Goal: Communication & Community: Share content

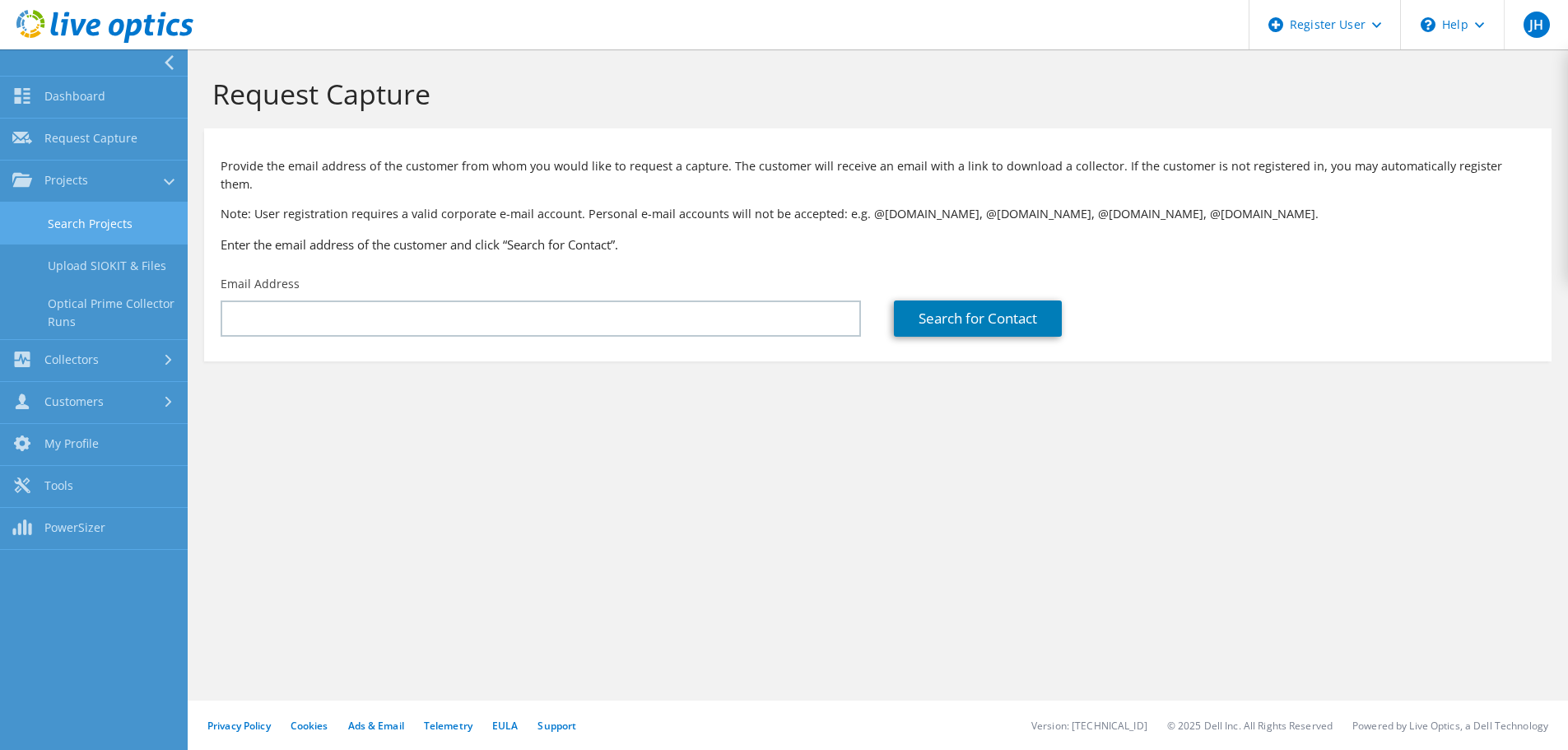
click at [79, 237] on link "Search Projects" at bounding box center [94, 223] width 188 height 42
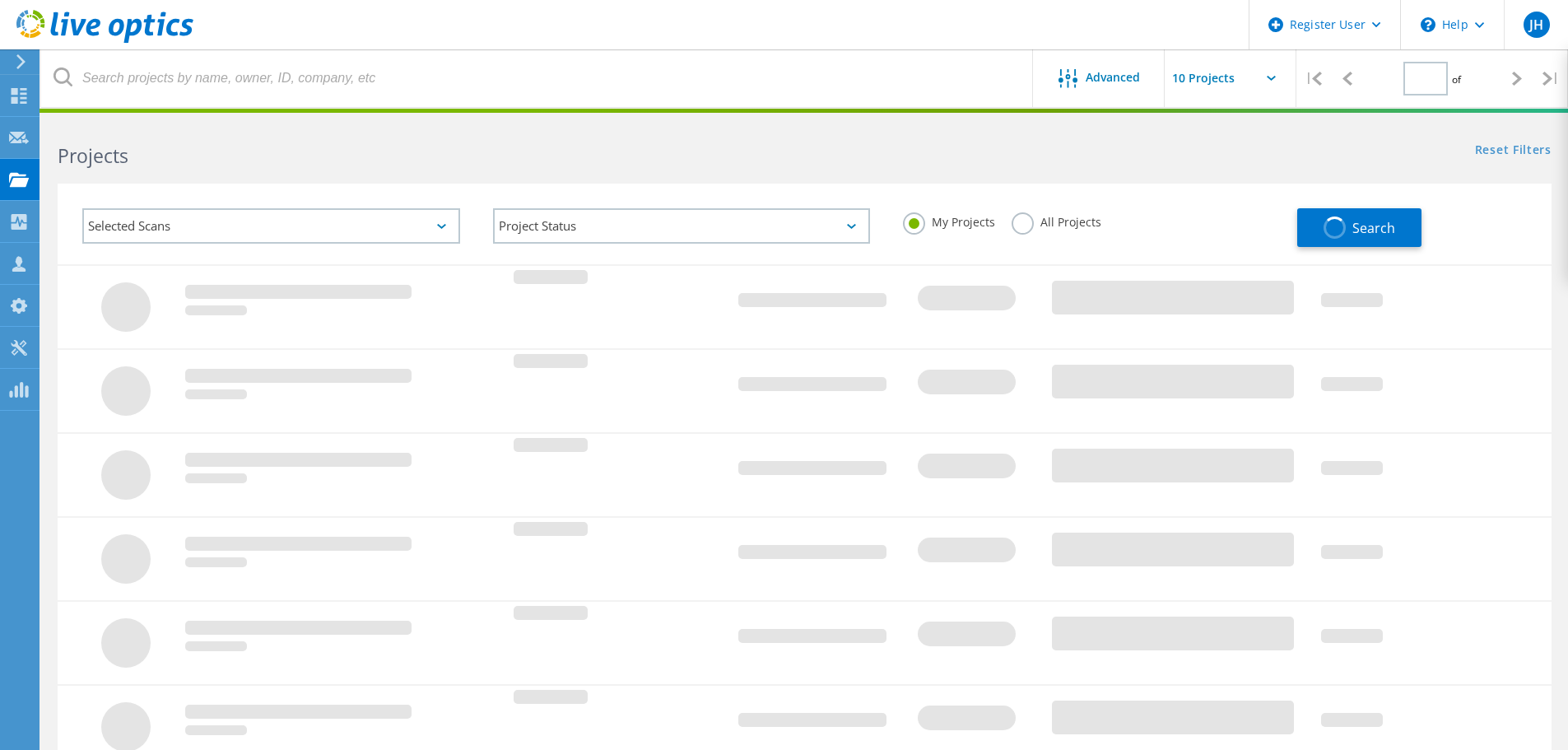
type input "1"
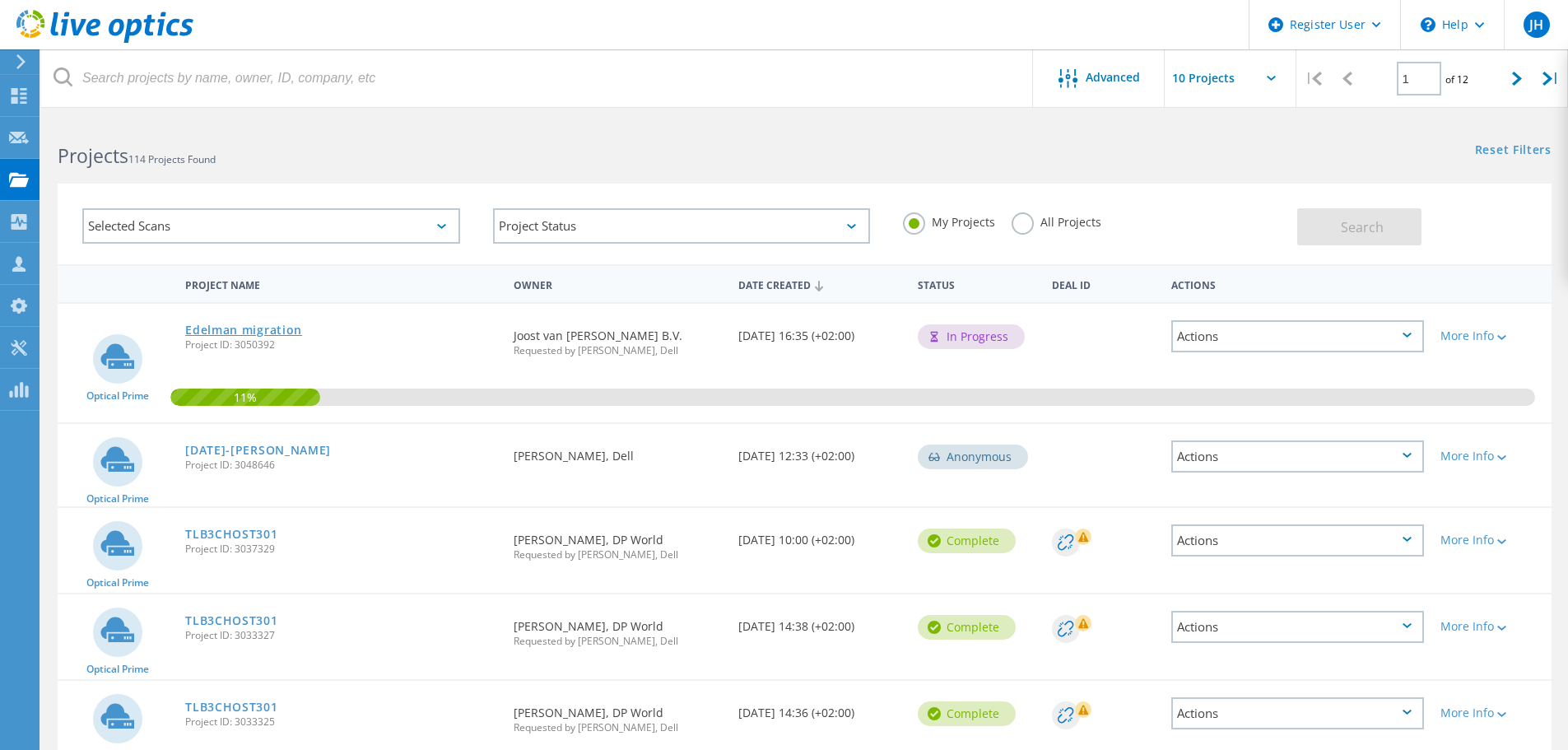
click at [265, 332] on link "Edelman migration" at bounding box center [243, 330] width 117 height 12
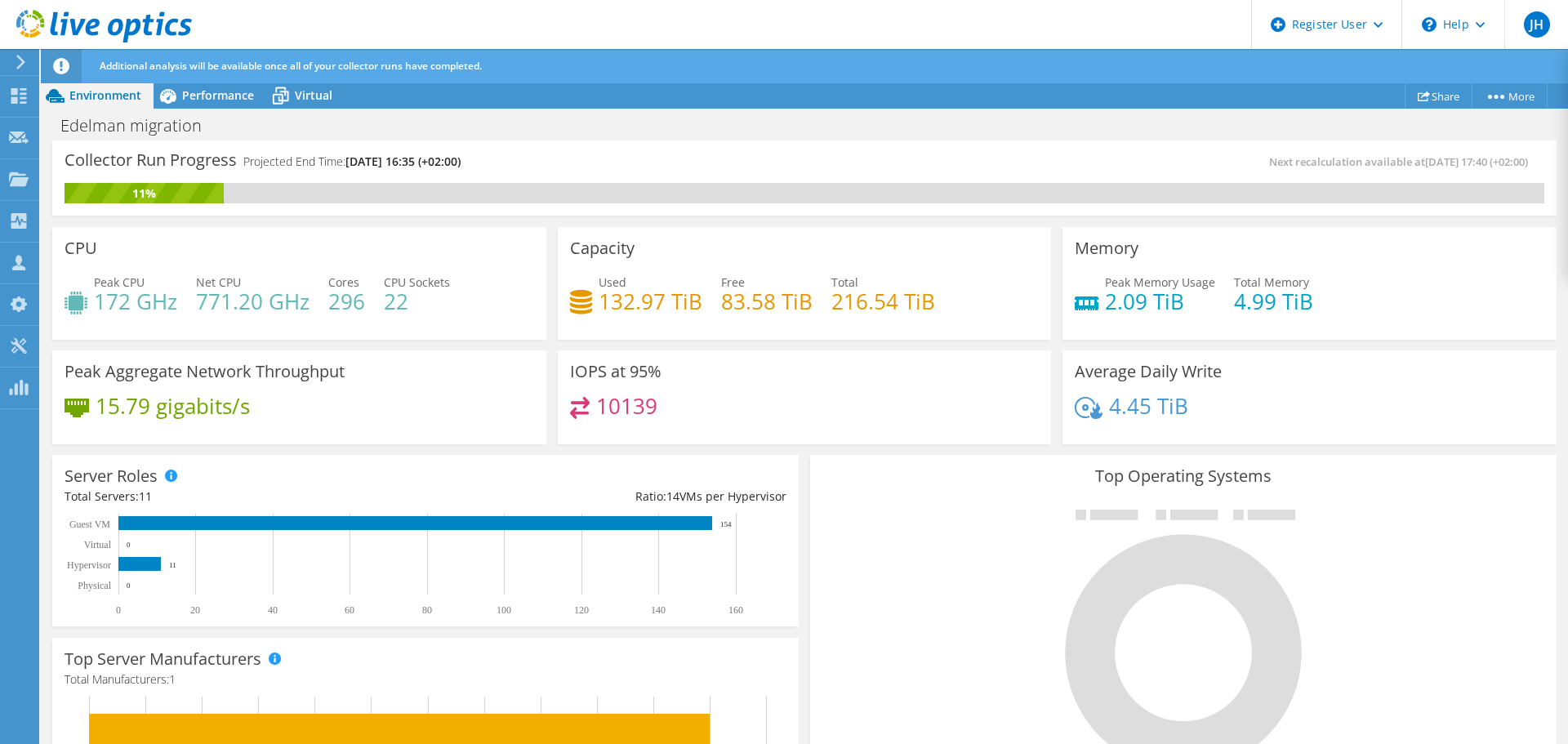
click at [822, 511] on div at bounding box center [1183, 639] width 722 height 275
click at [397, 157] on span "[DATE] 16:35 (+02:00)" at bounding box center [403, 161] width 115 height 15
click at [1430, 87] on link "Share" at bounding box center [1439, 96] width 68 height 25
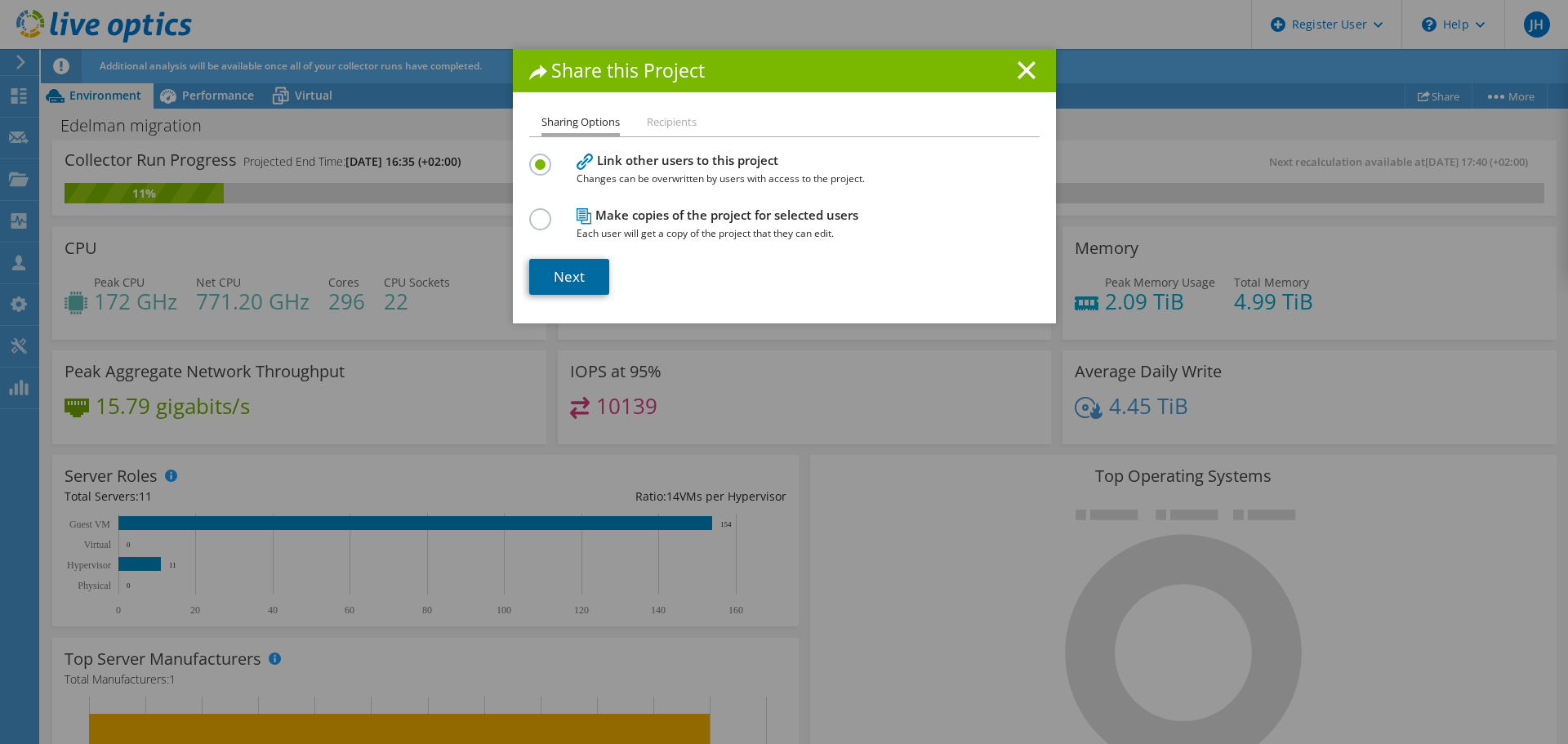
click at [574, 277] on link "Next" at bounding box center [569, 277] width 80 height 36
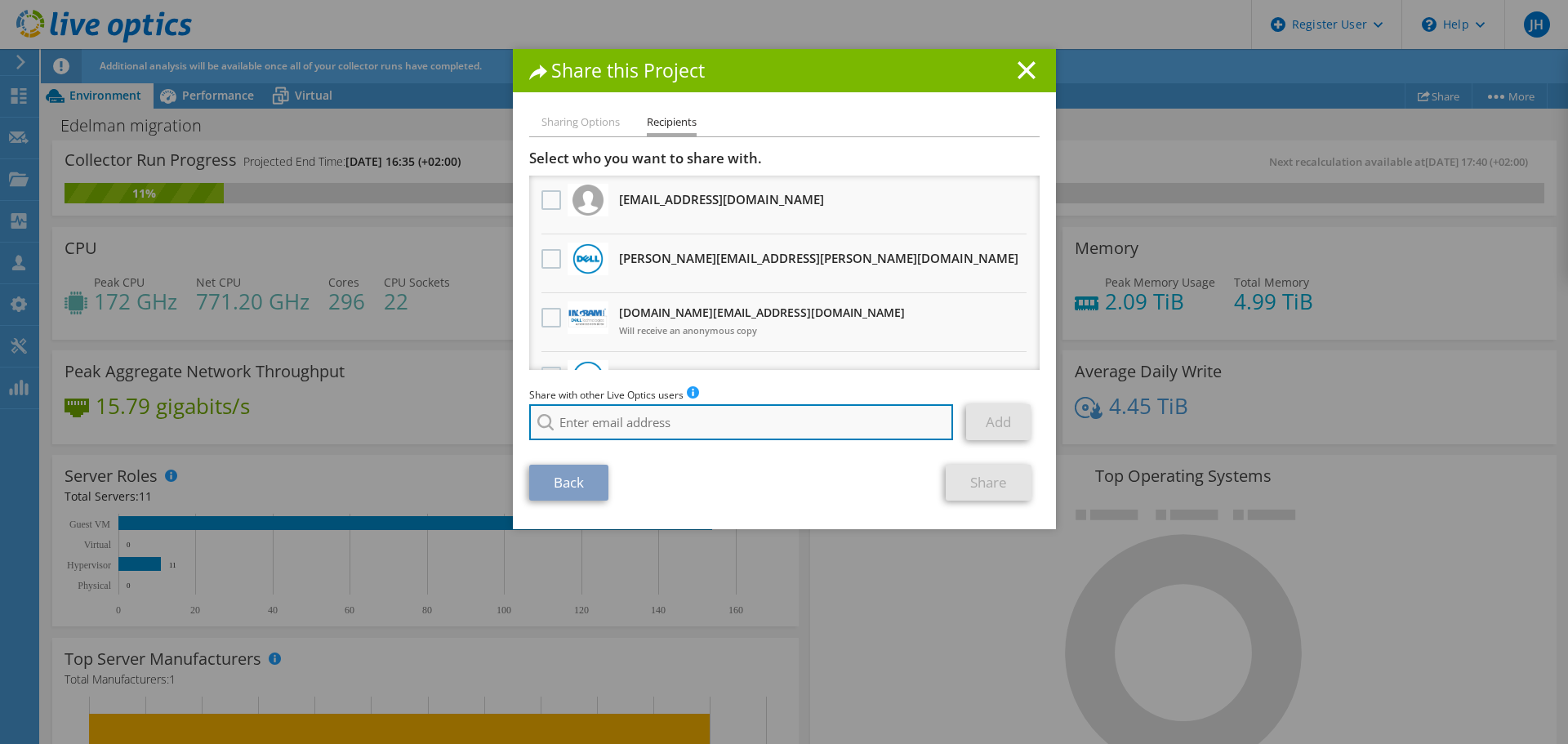
click at [638, 422] on input "search" at bounding box center [741, 422] width 425 height 36
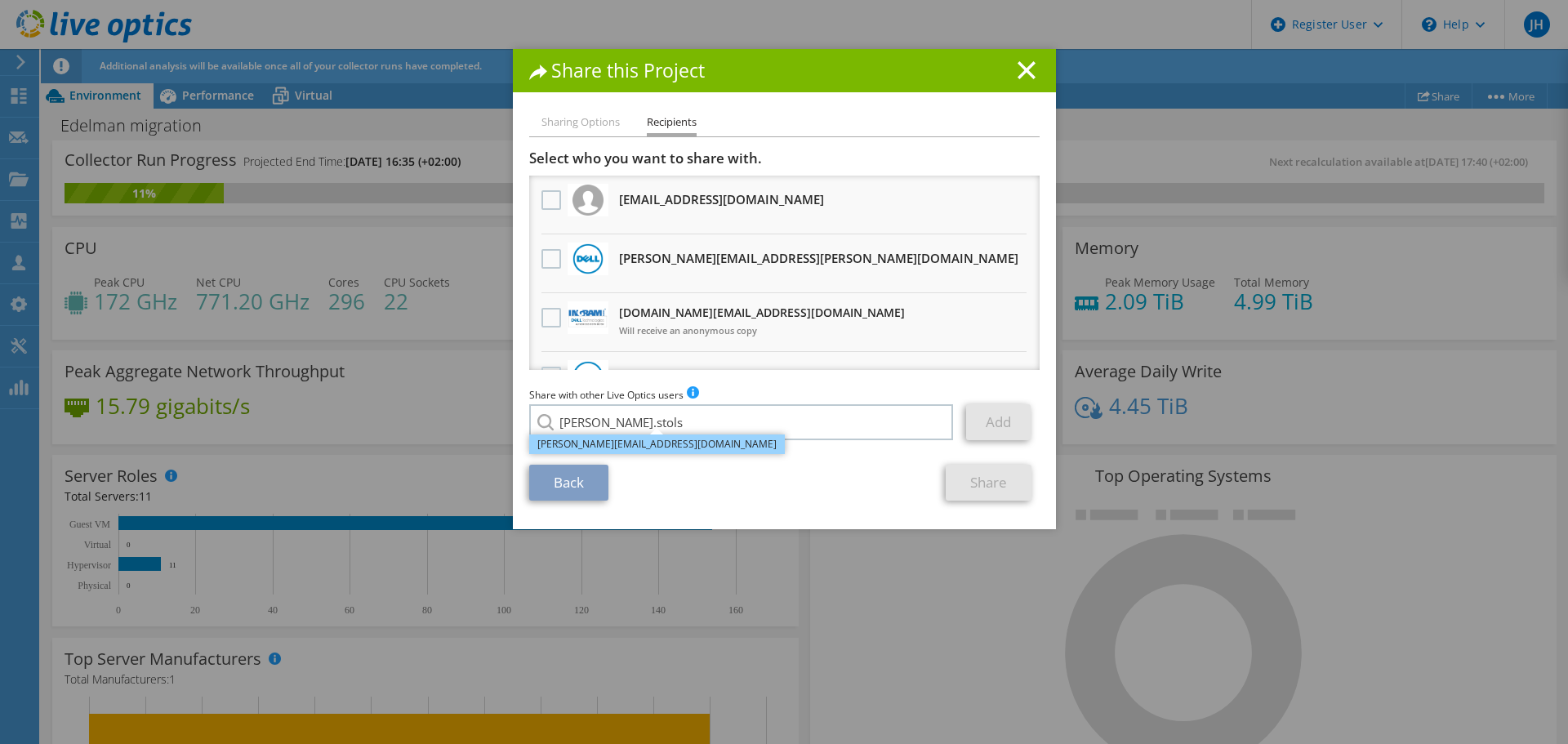
click at [607, 443] on li "Alexander.Stols@nalta.eu" at bounding box center [657, 444] width 256 height 19
type input "Alexander.Stols@nalta.eu"
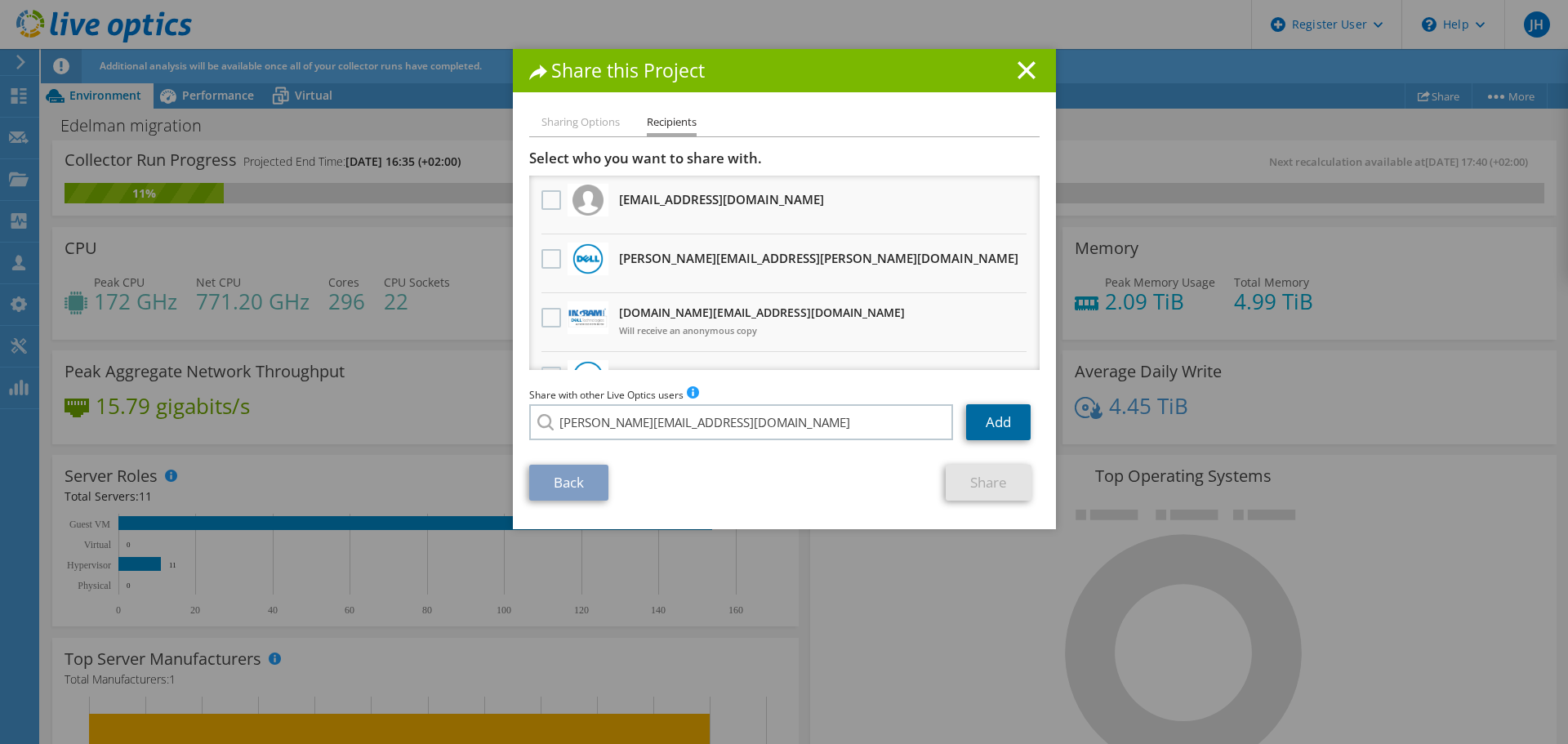
click at [997, 421] on link "Add" at bounding box center [998, 422] width 64 height 36
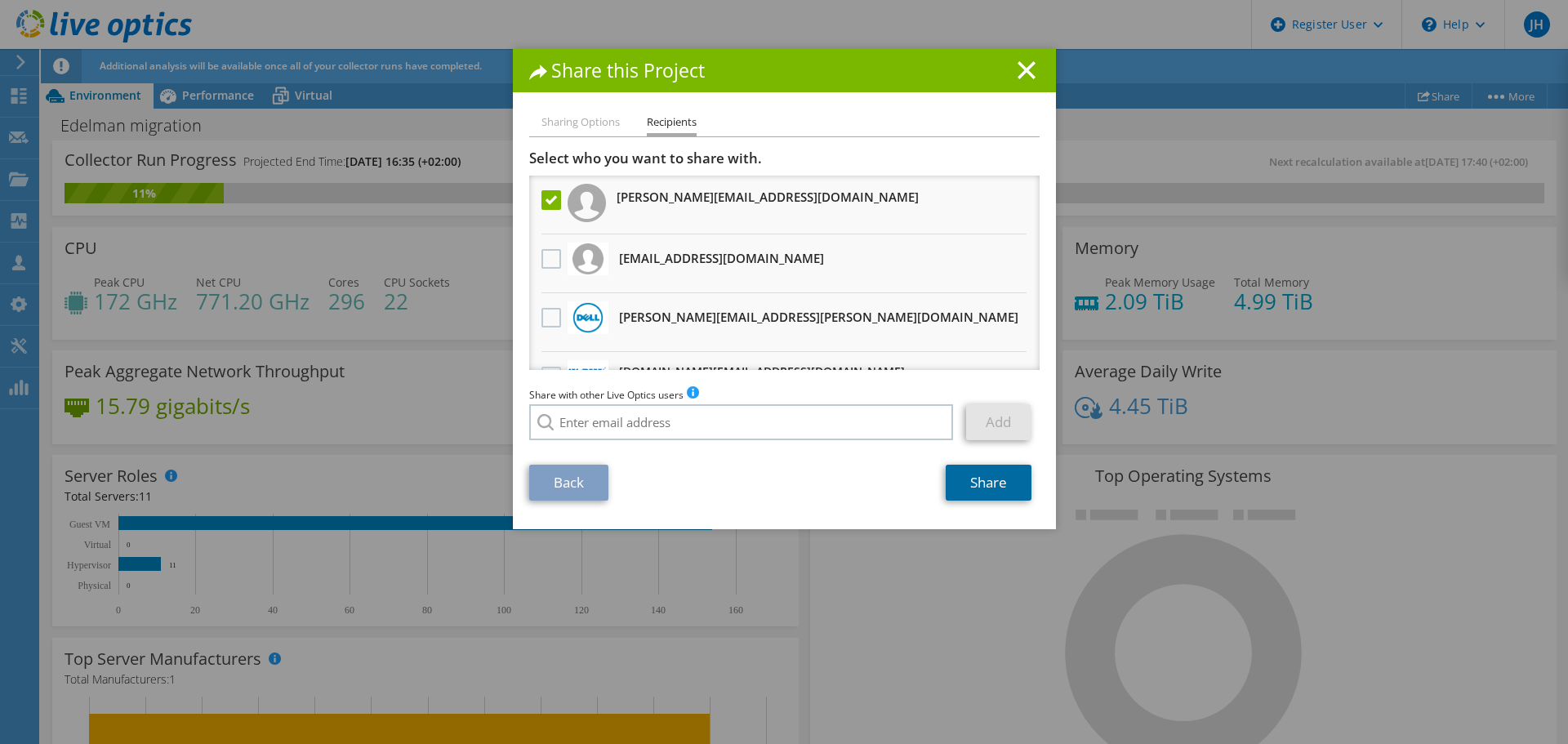
click at [999, 486] on link "Share" at bounding box center [989, 482] width 86 height 36
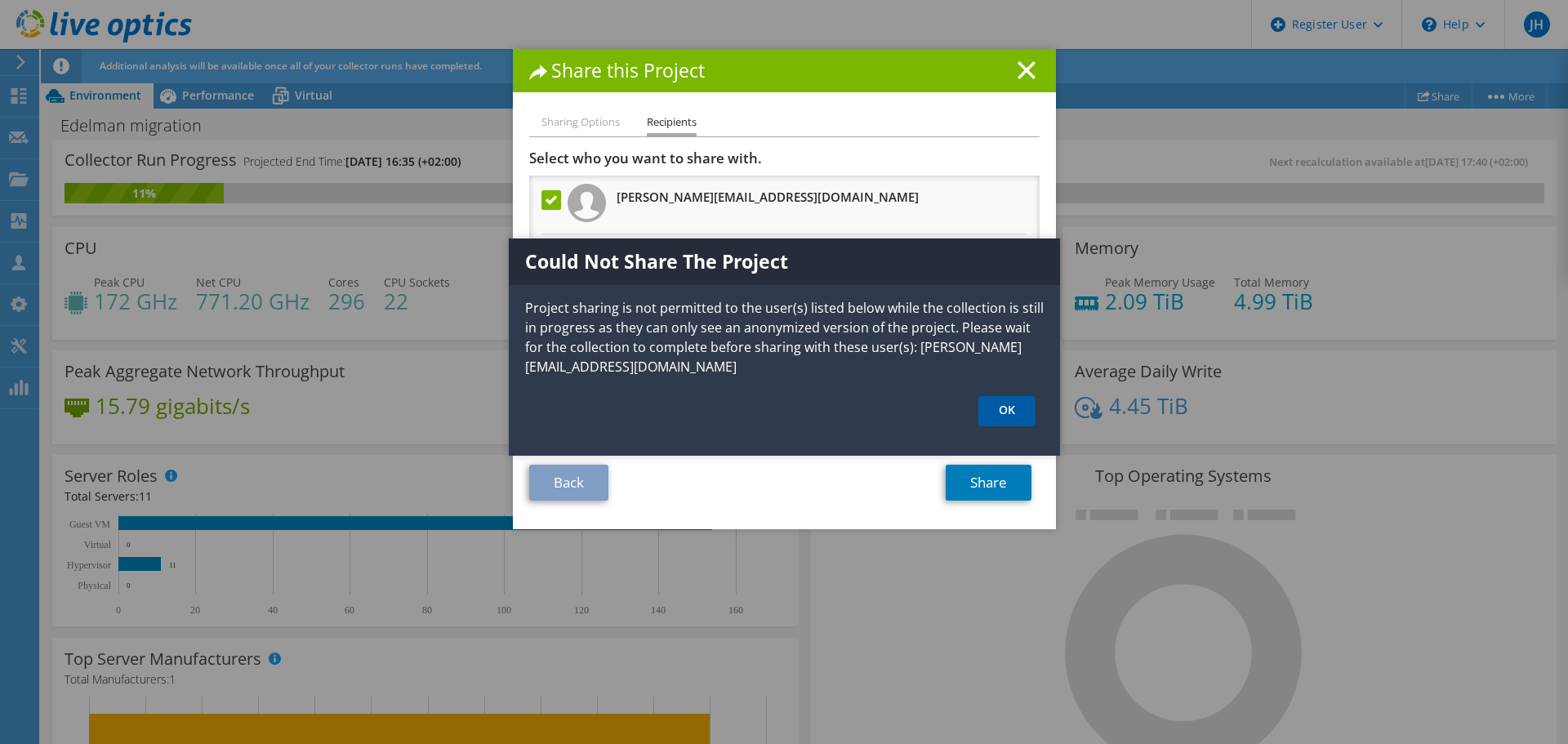
click at [991, 405] on link "OK" at bounding box center [1007, 411] width 57 height 30
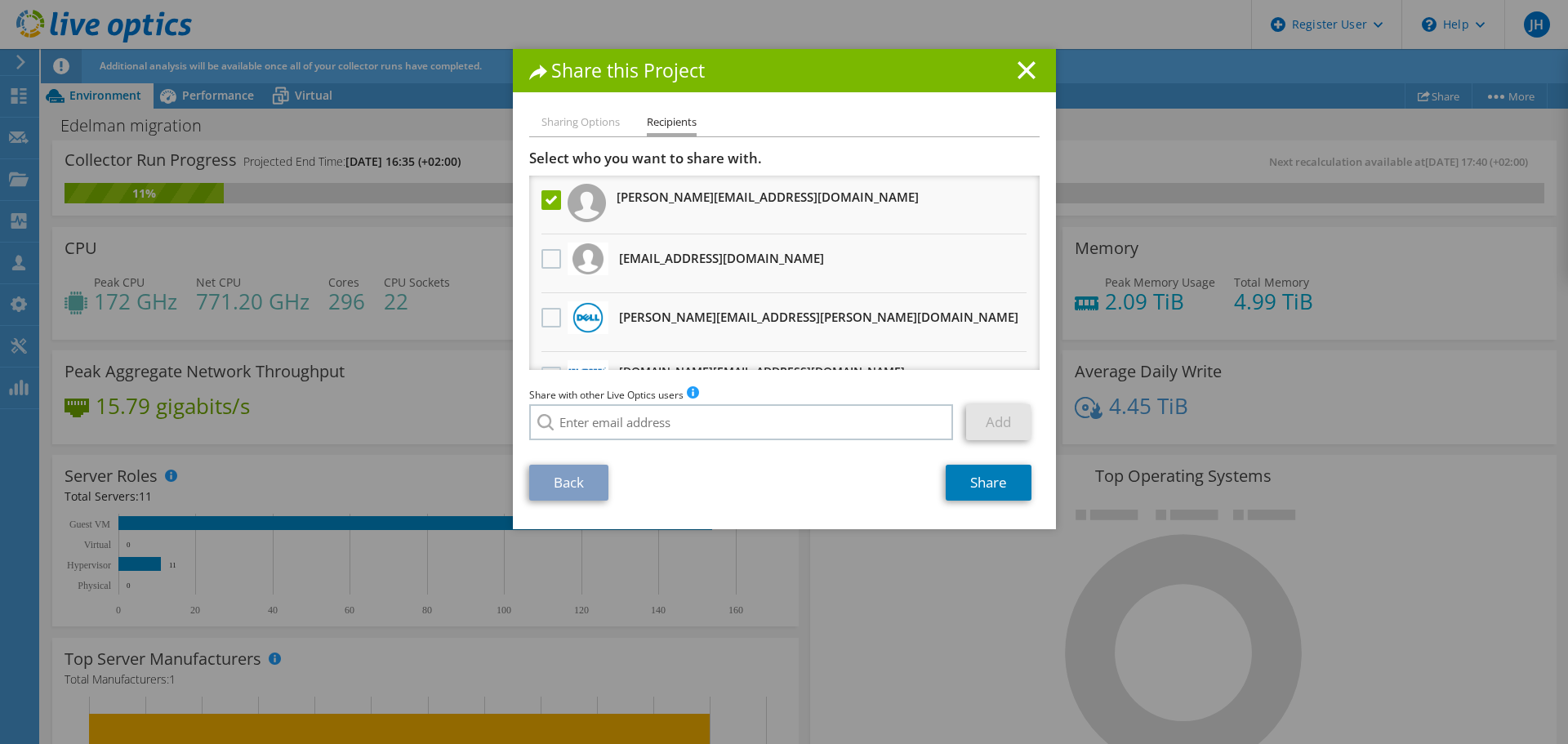
click at [862, 660] on div "Share this Project Sharing Options Recipients Link other users to this project …" at bounding box center [784, 372] width 1568 height 646
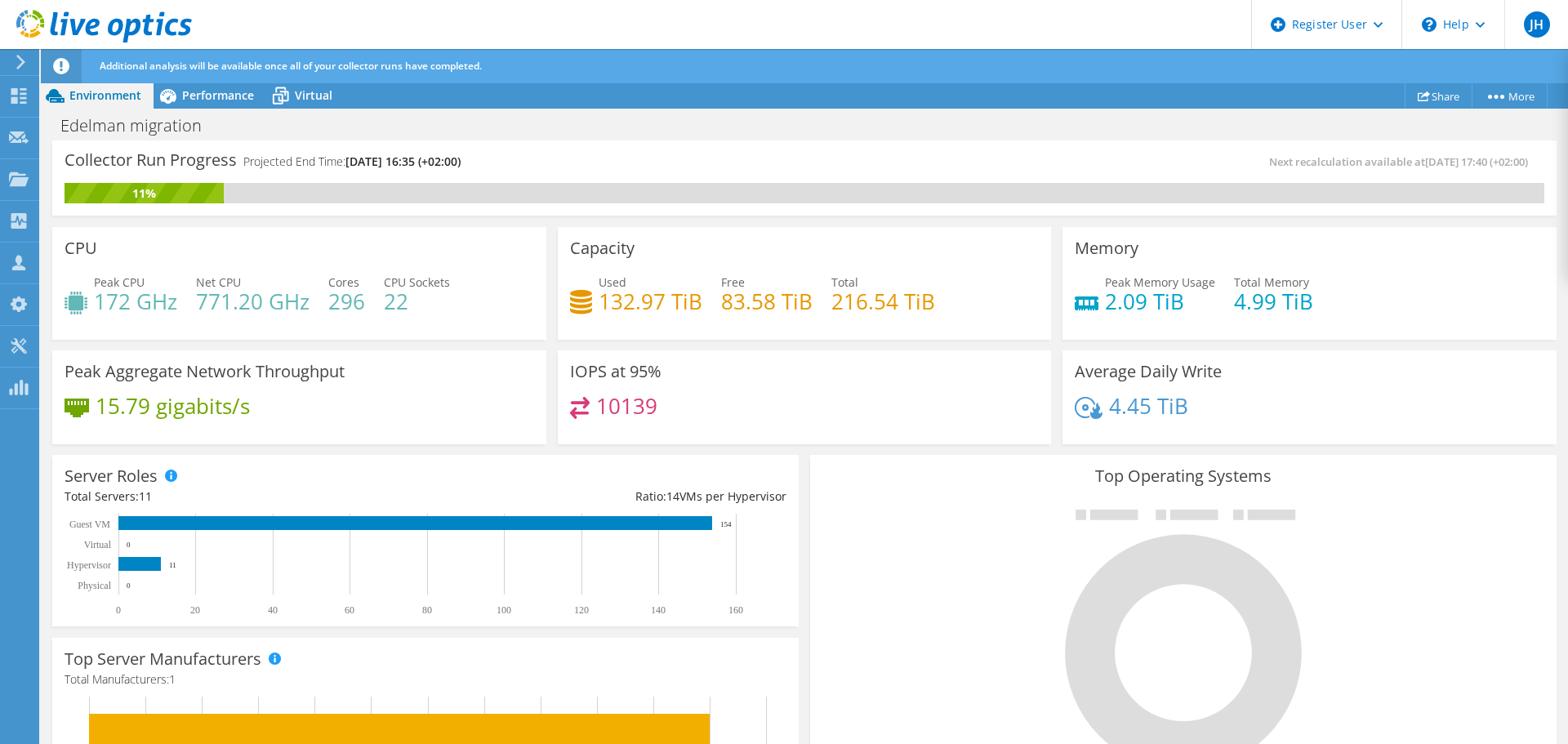
scroll to position [327, 0]
click at [199, 102] on span "Performance" at bounding box center [218, 95] width 72 height 15
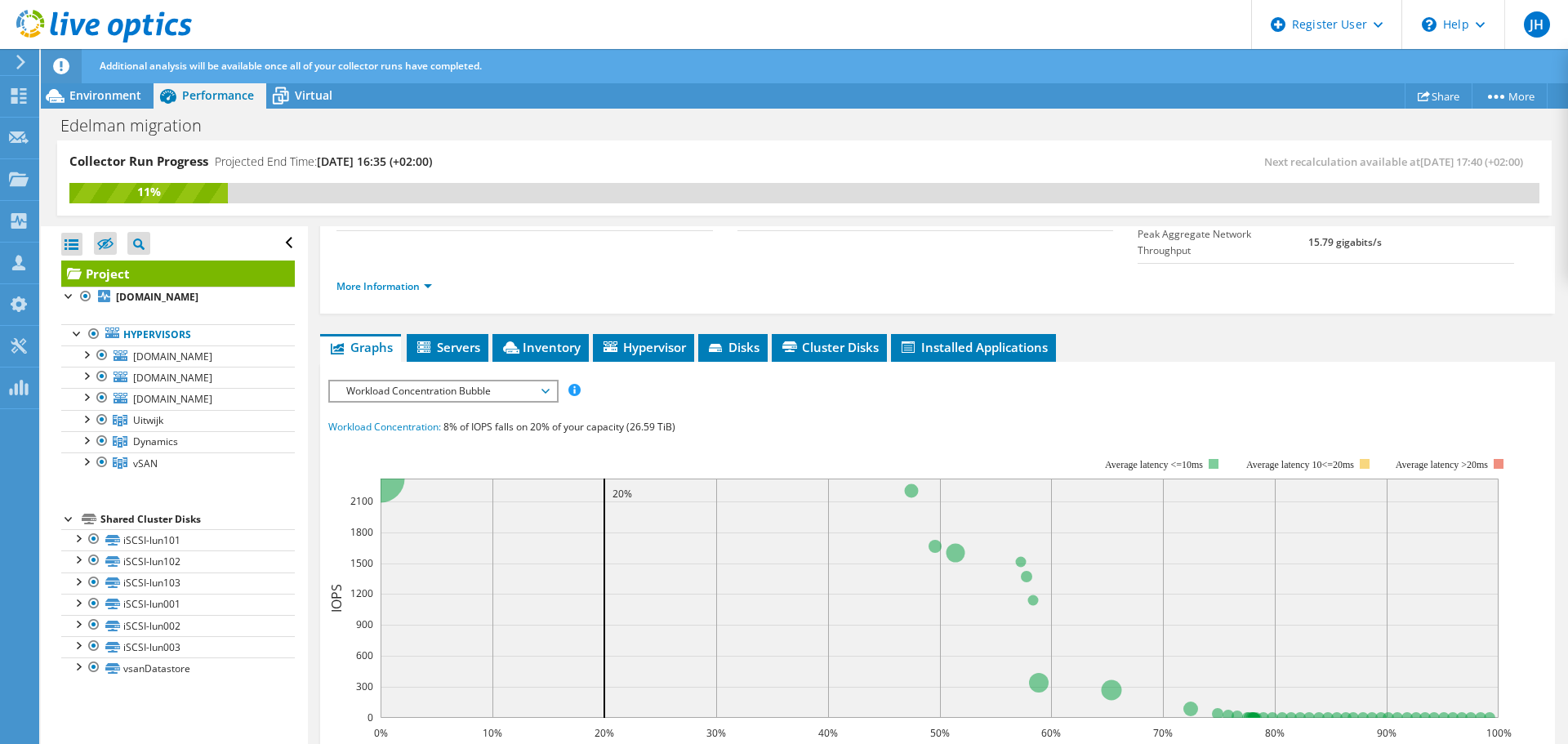
scroll to position [208, 0]
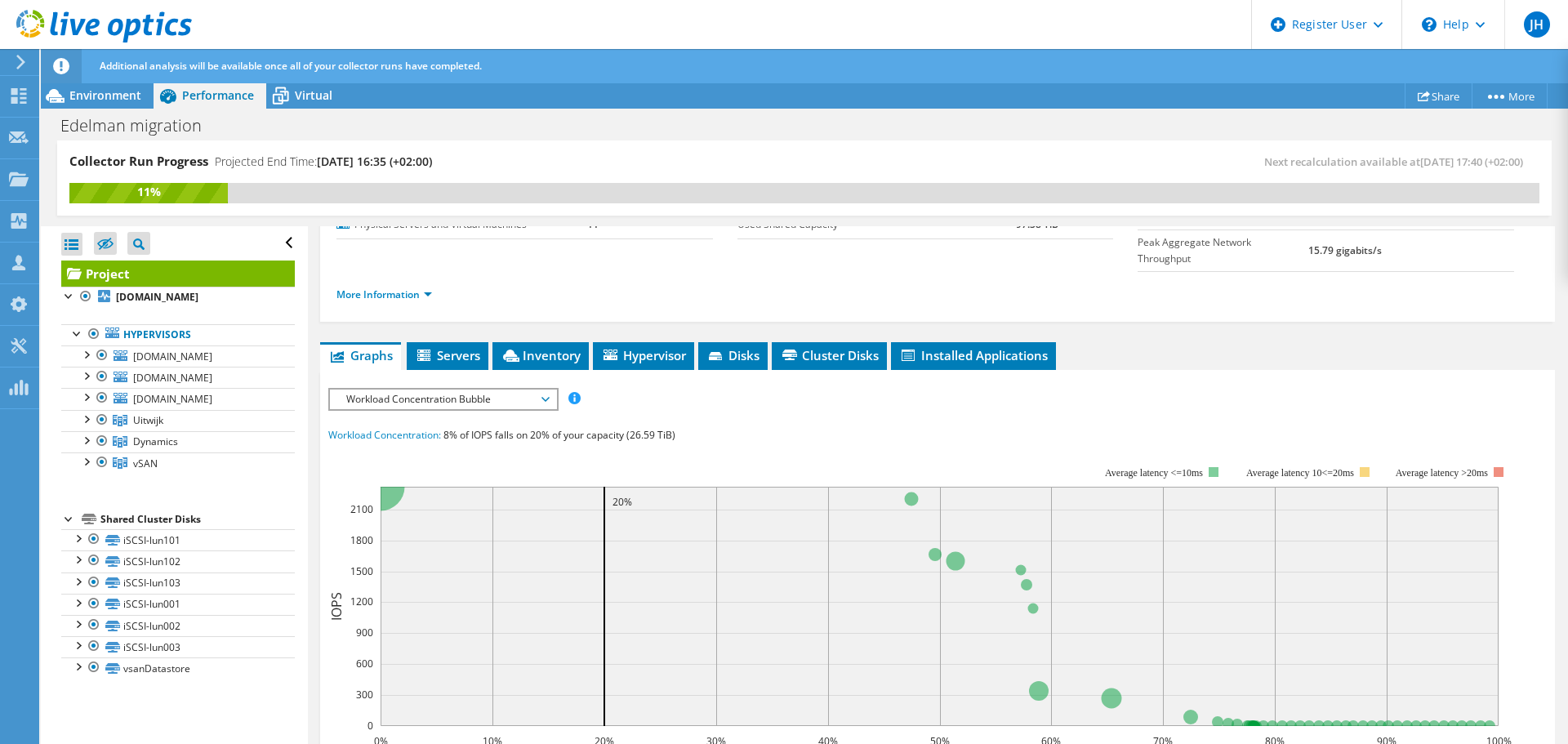
click at [423, 389] on span "Workload Concentration Bubble" at bounding box center [442, 399] width 210 height 19
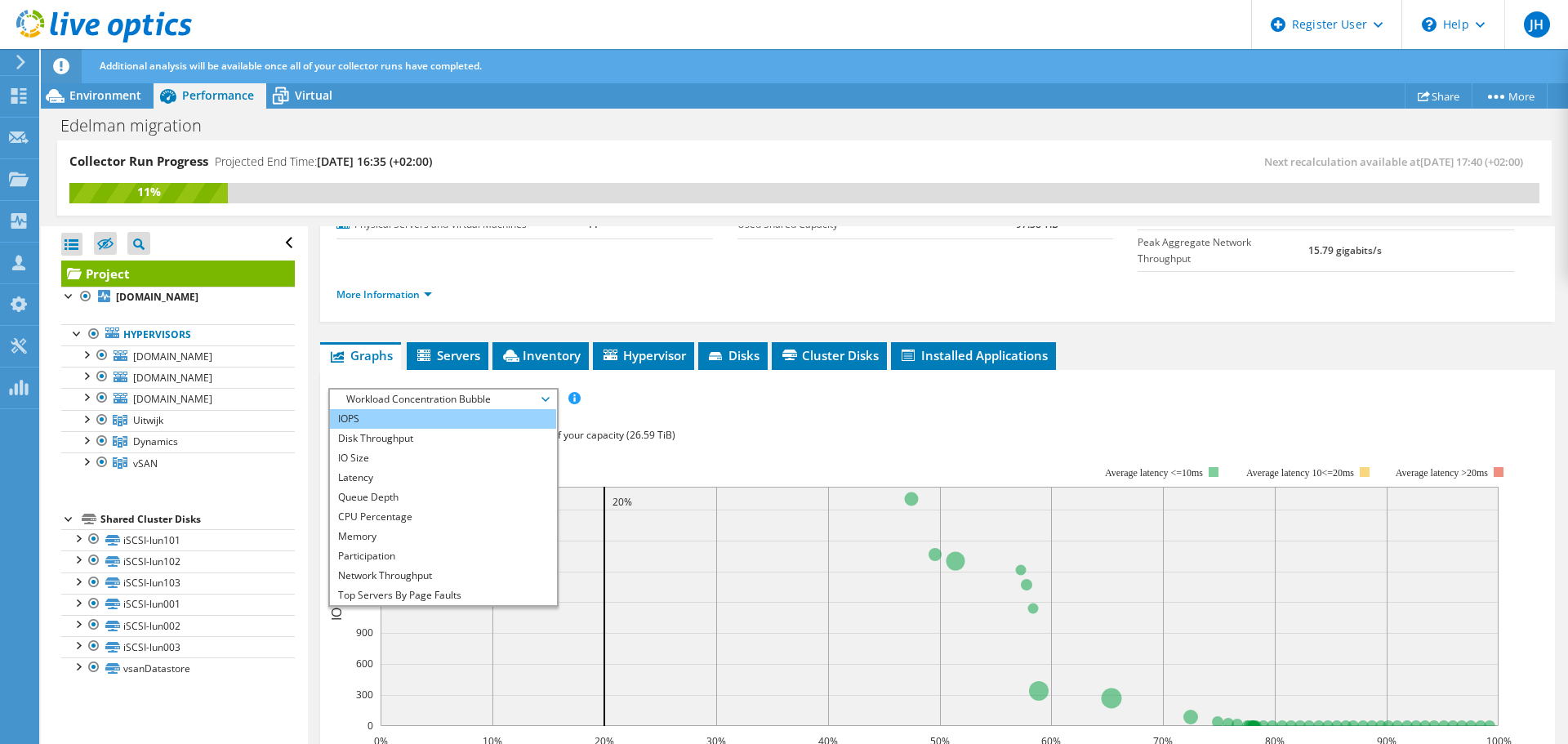
click at [419, 410] on li "IOPS" at bounding box center [443, 419] width 226 height 19
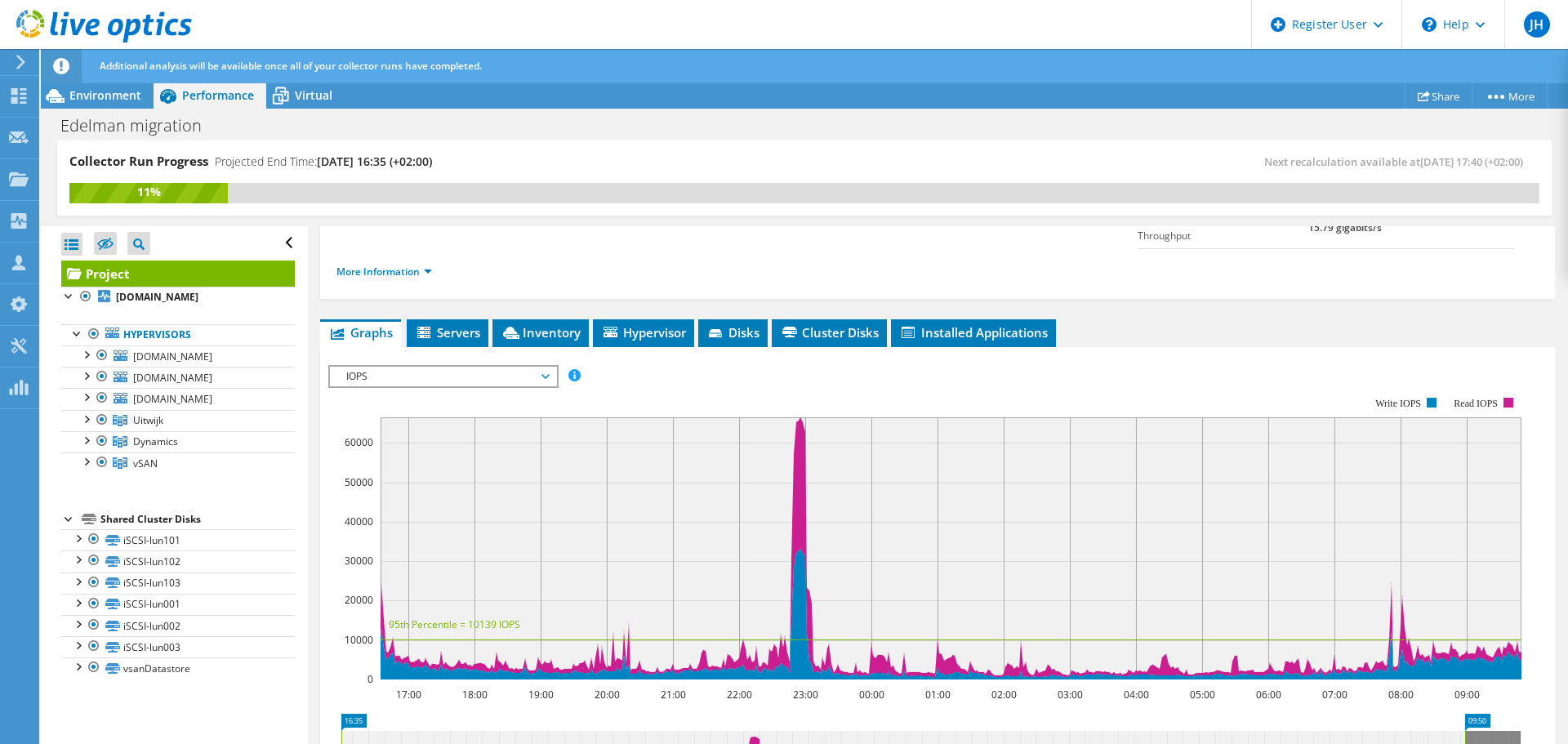
scroll to position [245, 0]
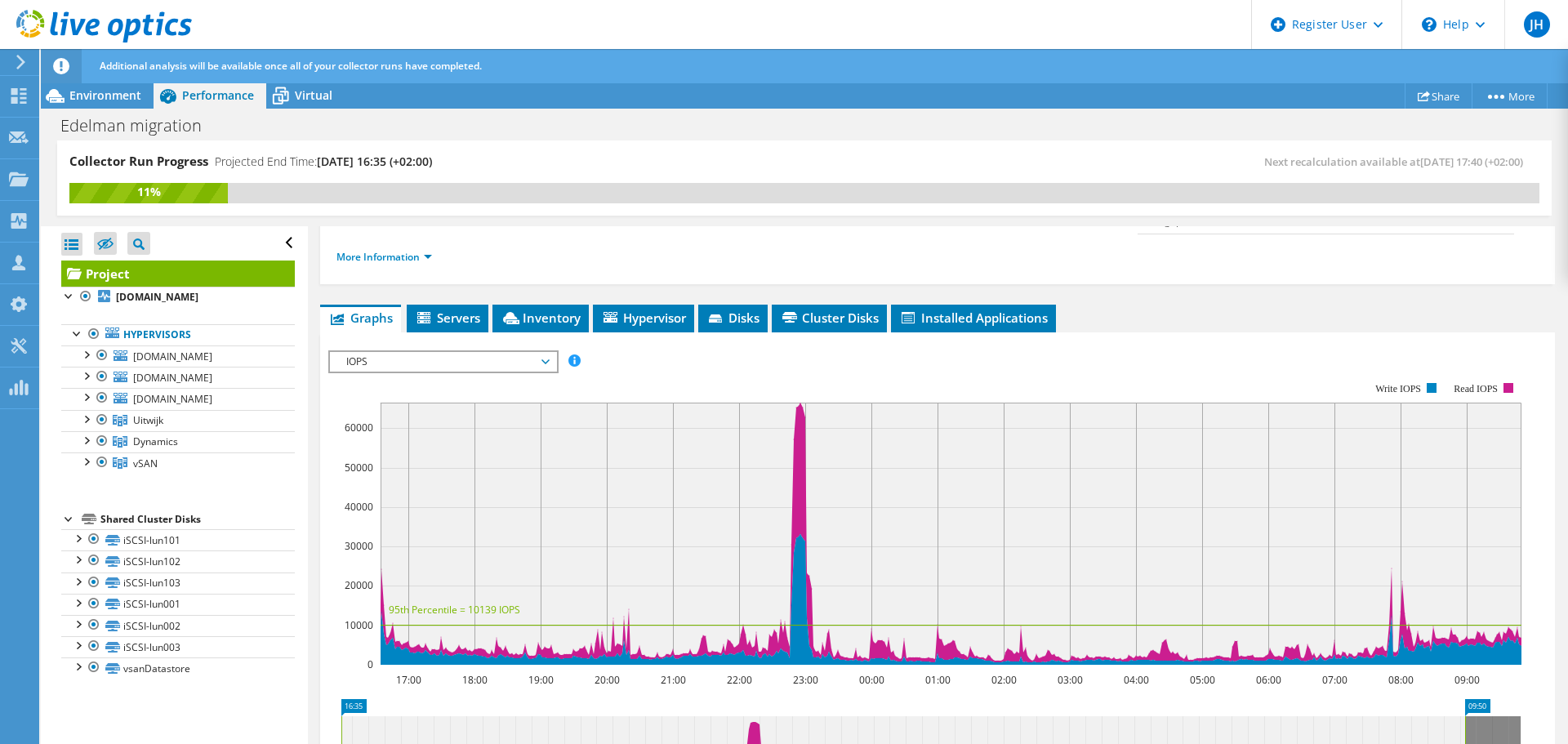
click at [464, 352] on span "IOPS" at bounding box center [442, 361] width 210 height 19
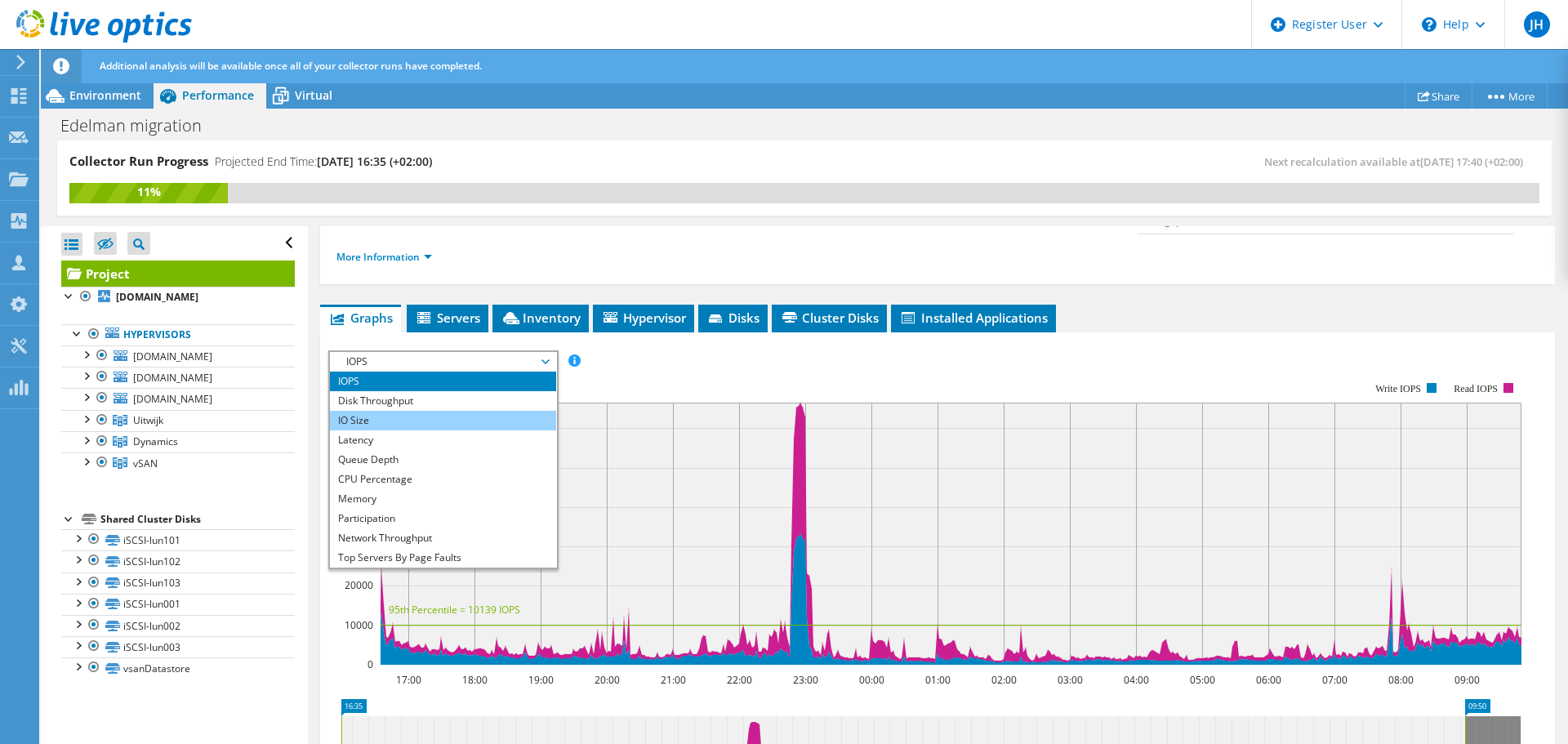
click at [425, 411] on li "IO Size" at bounding box center [443, 421] width 226 height 19
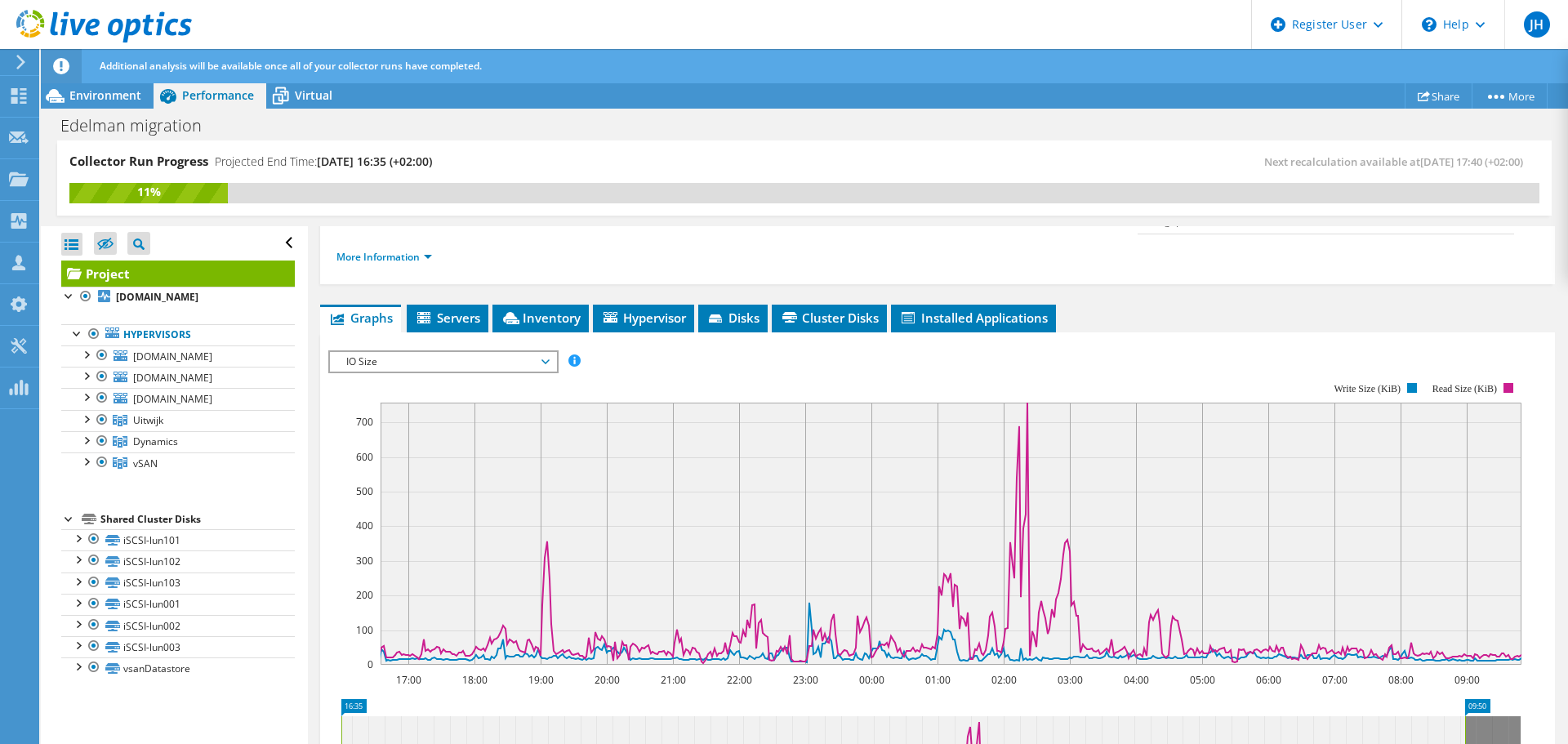
click at [436, 361] on rect at bounding box center [925, 524] width 1193 height 327
click at [436, 352] on span "IO Size" at bounding box center [442, 361] width 210 height 19
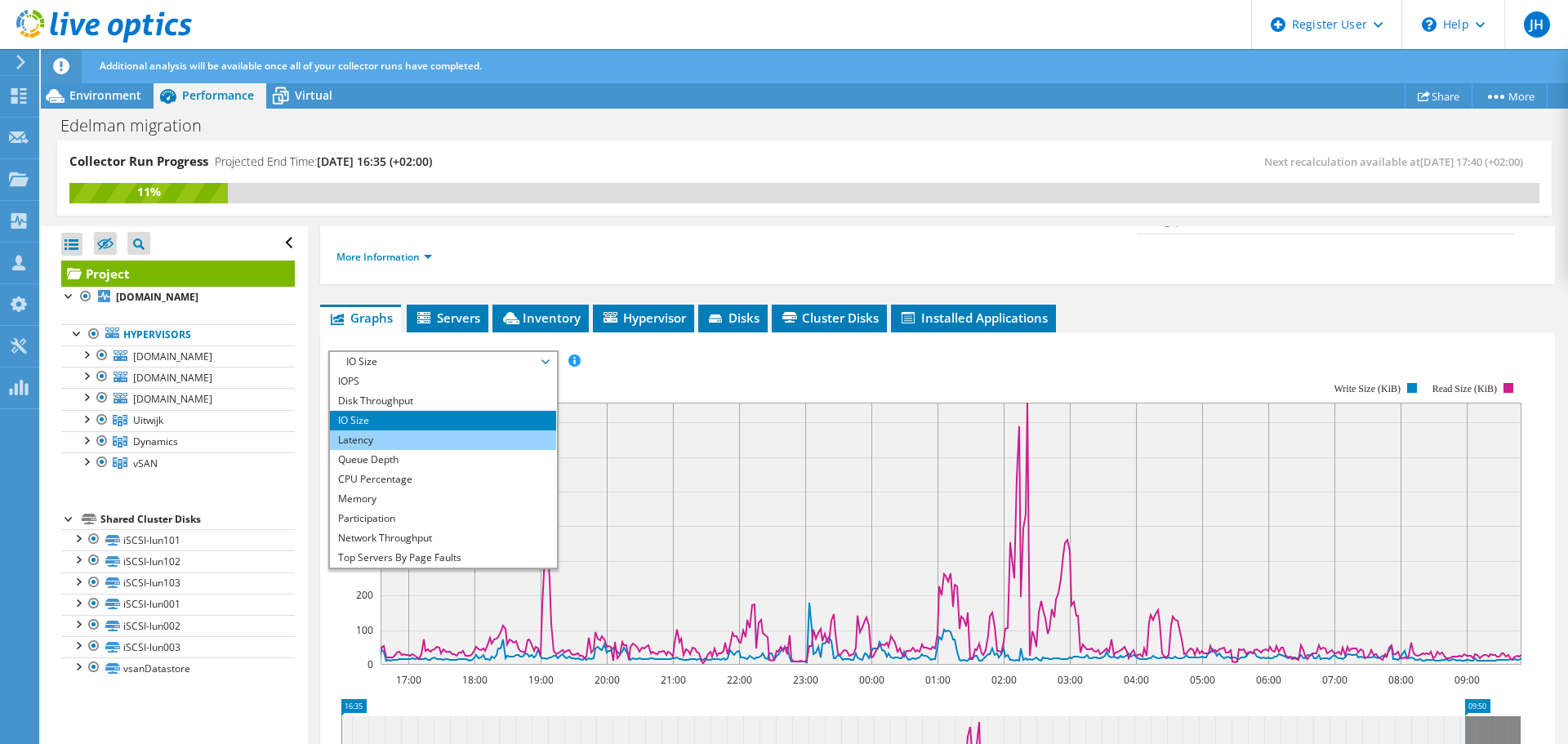
click at [388, 431] on li "Latency" at bounding box center [443, 440] width 226 height 19
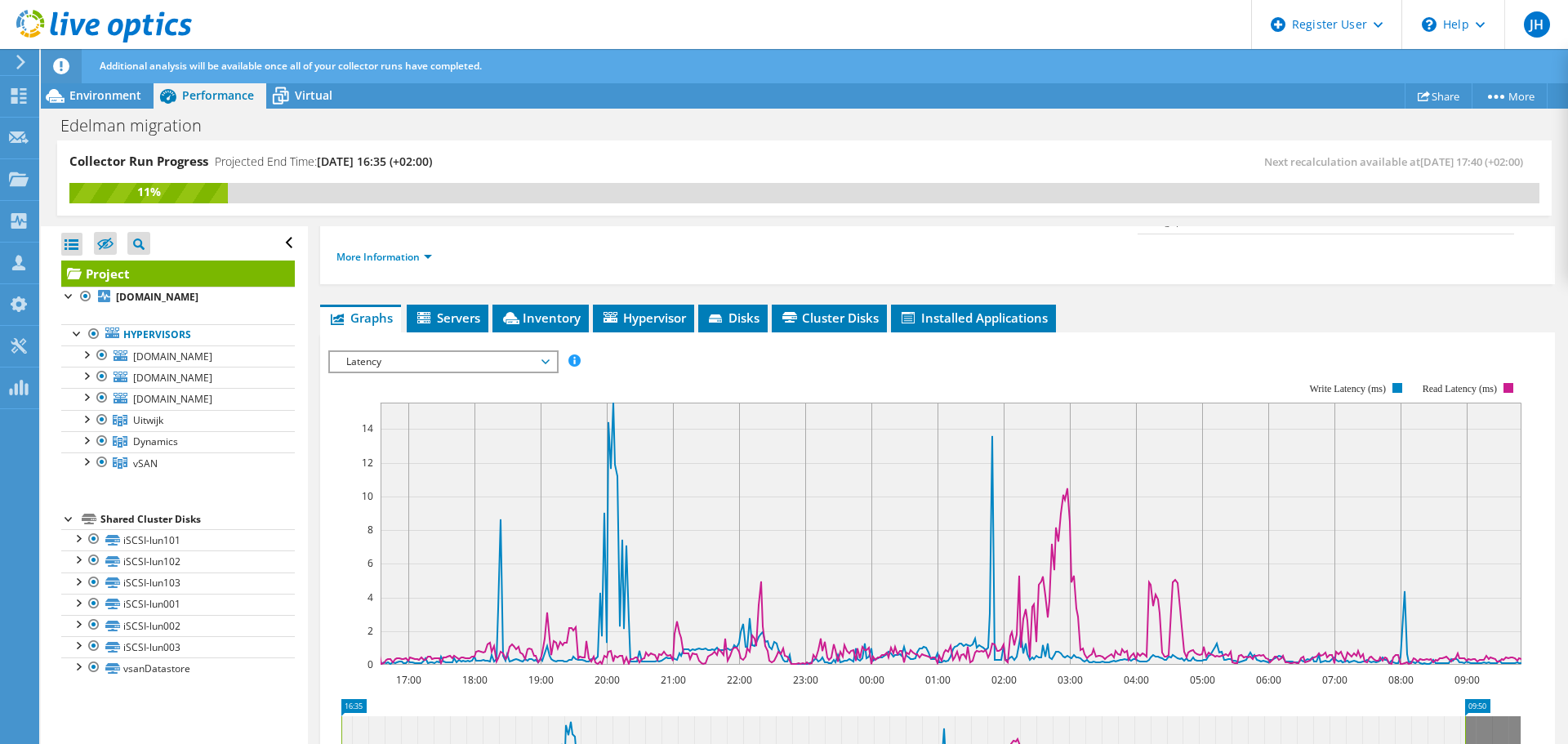
click at [426, 352] on span "Latency" at bounding box center [442, 361] width 210 height 19
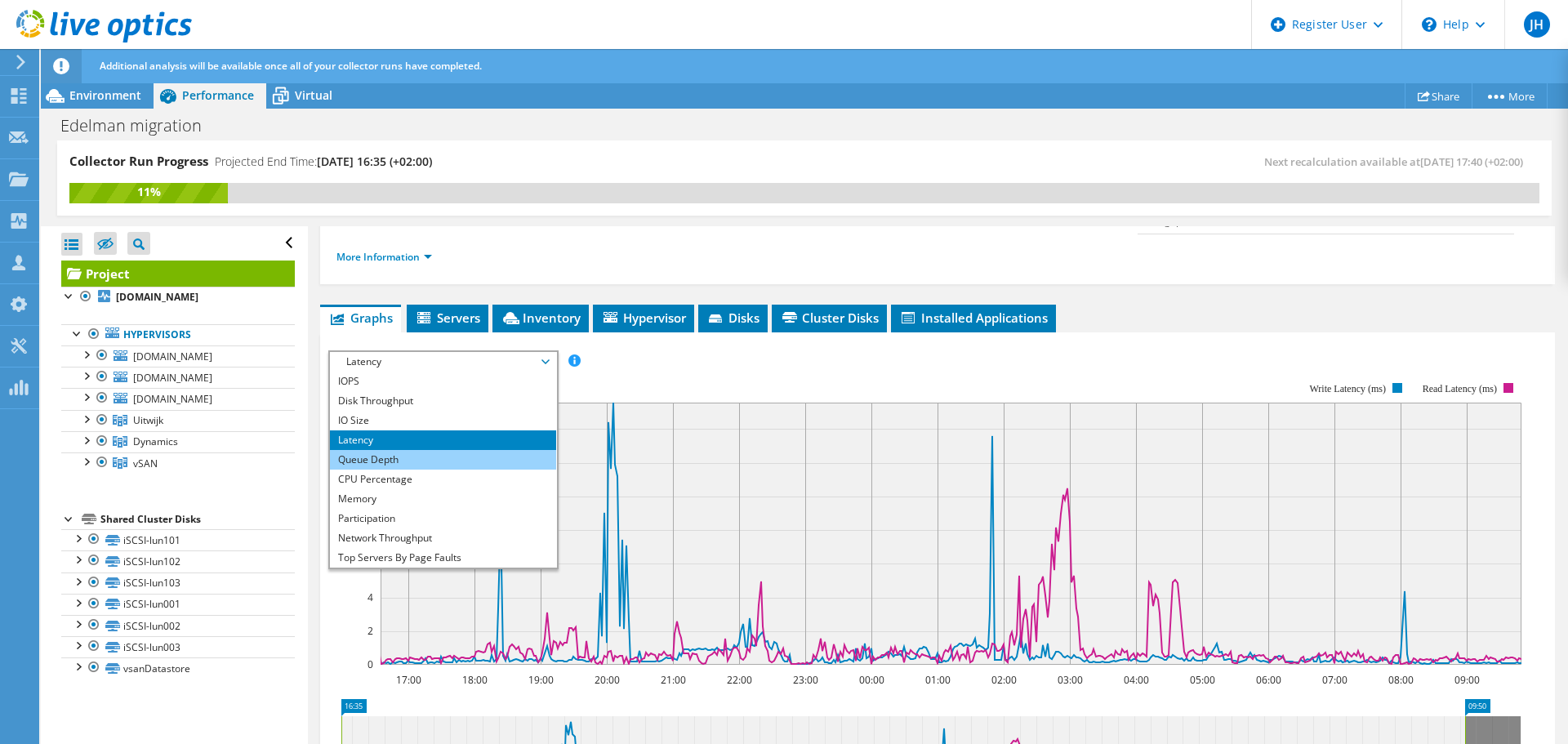
click at [389, 450] on li "Queue Depth" at bounding box center [443, 459] width 226 height 19
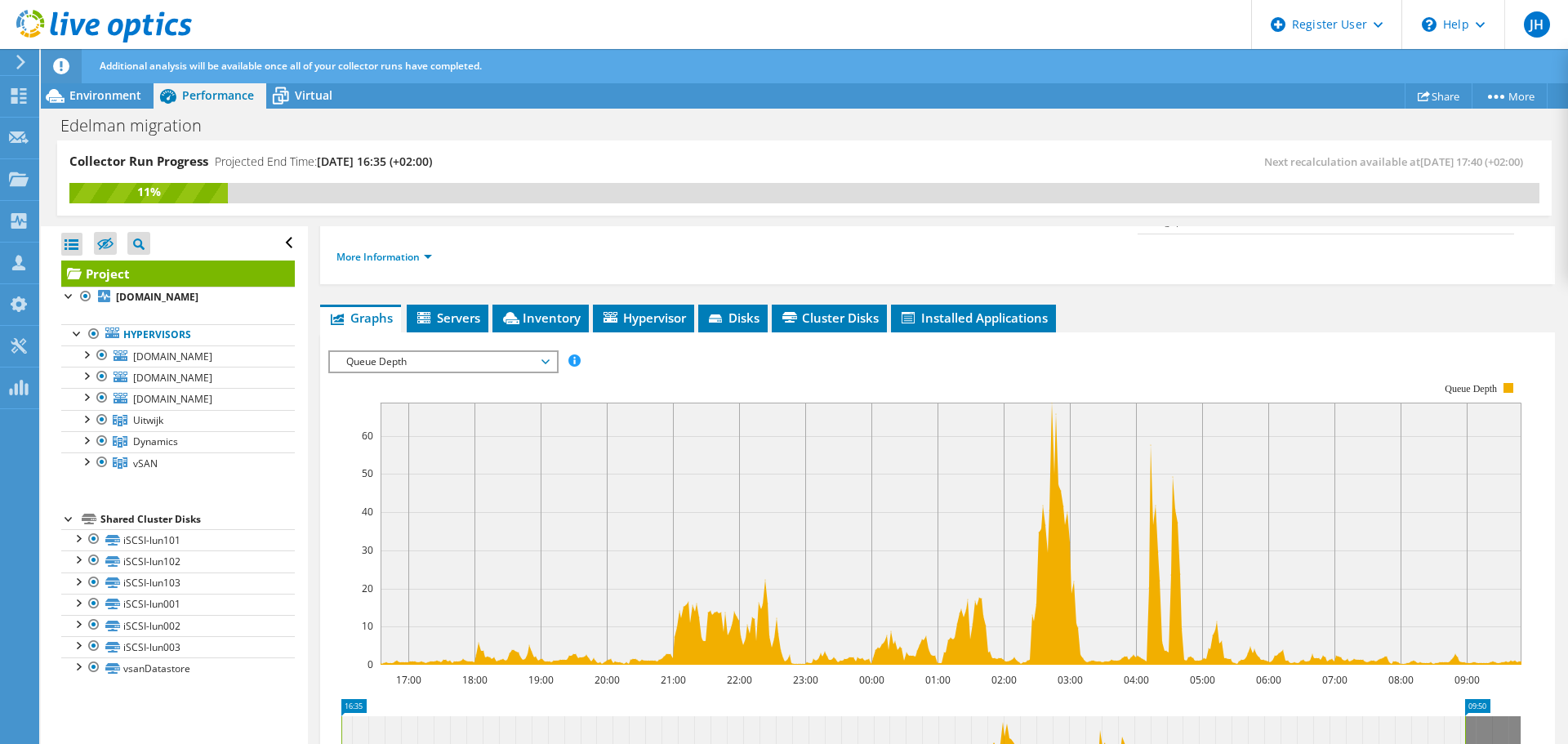
click at [420, 352] on span "Queue Depth" at bounding box center [442, 361] width 210 height 19
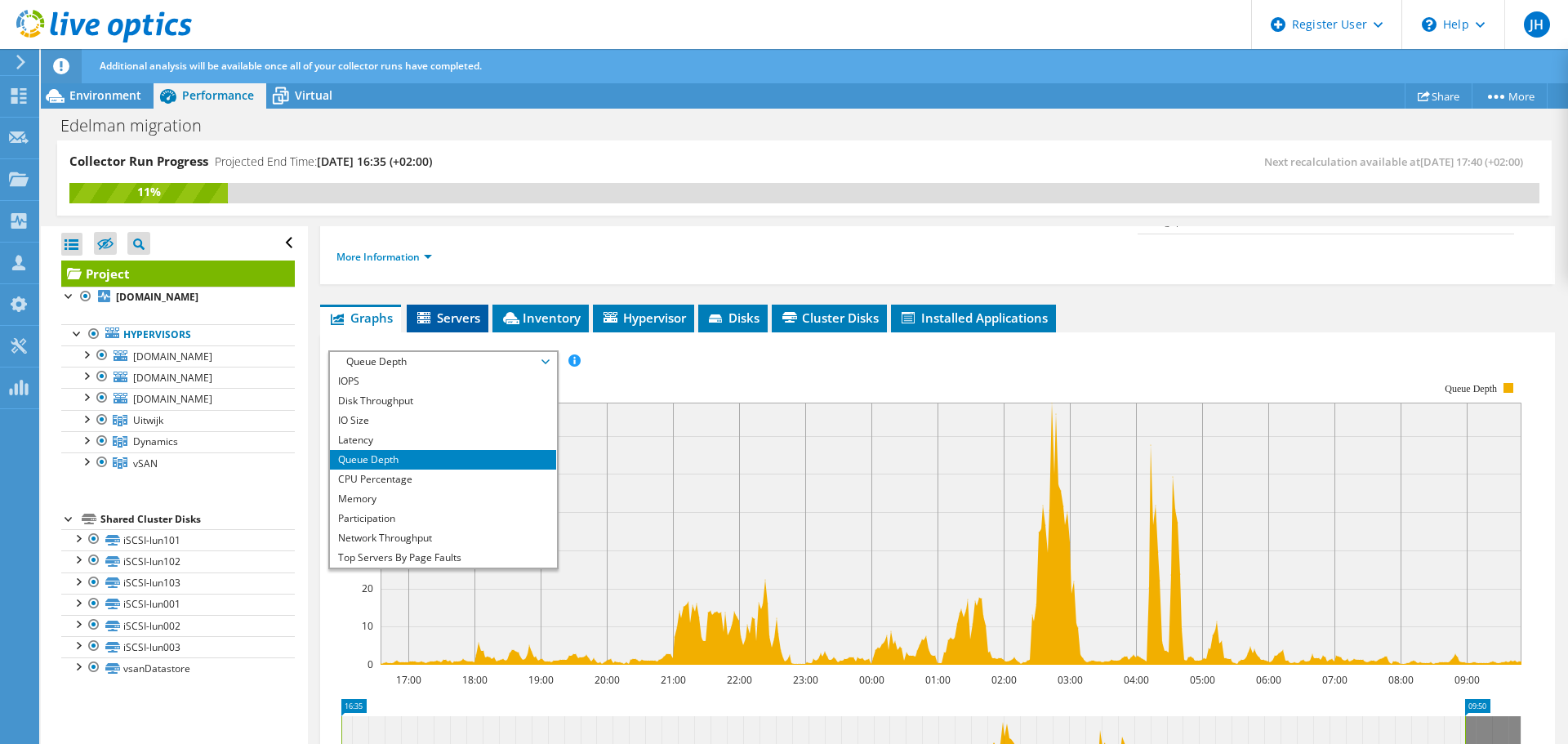
click at [444, 310] on span "Servers" at bounding box center [447, 318] width 65 height 16
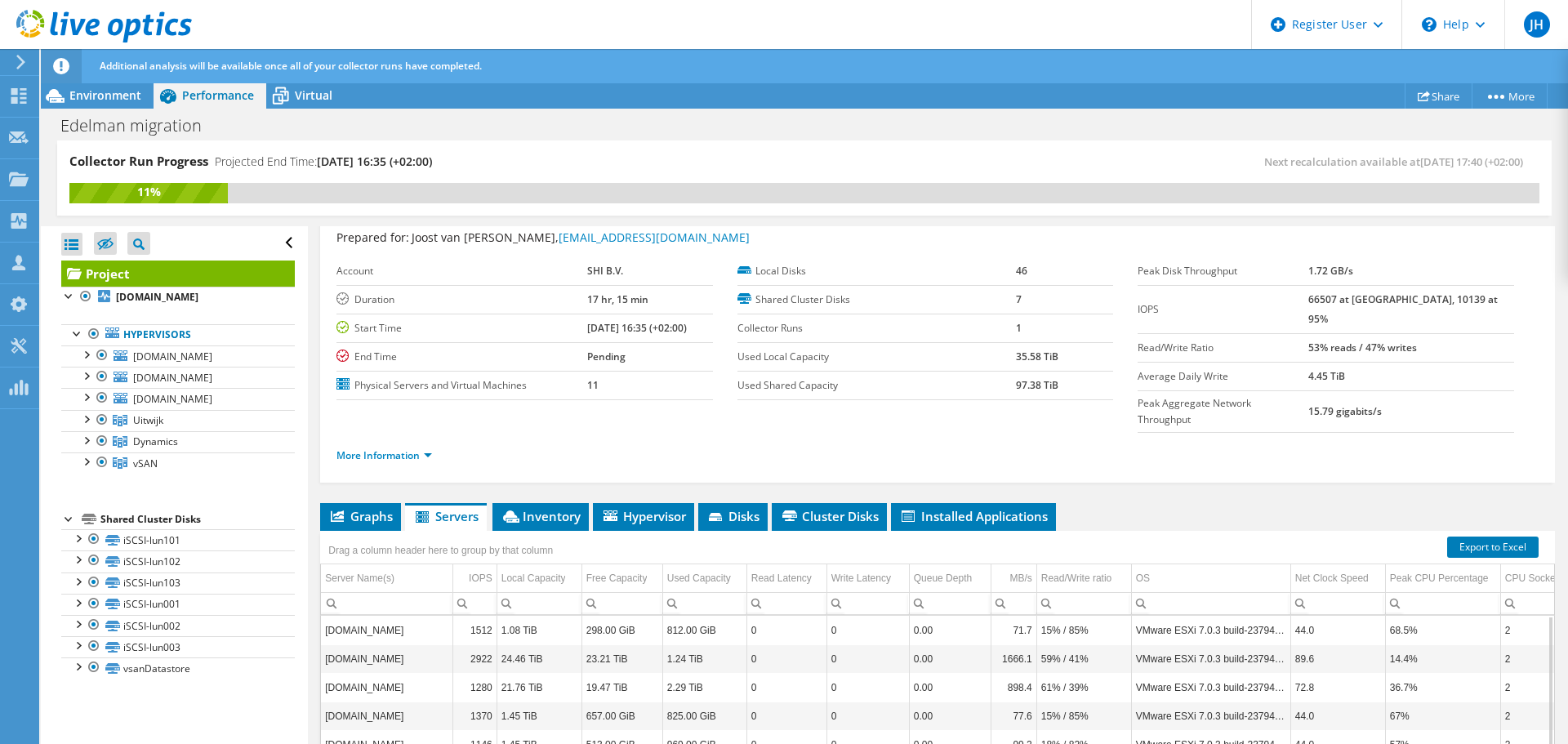
scroll to position [45, 0]
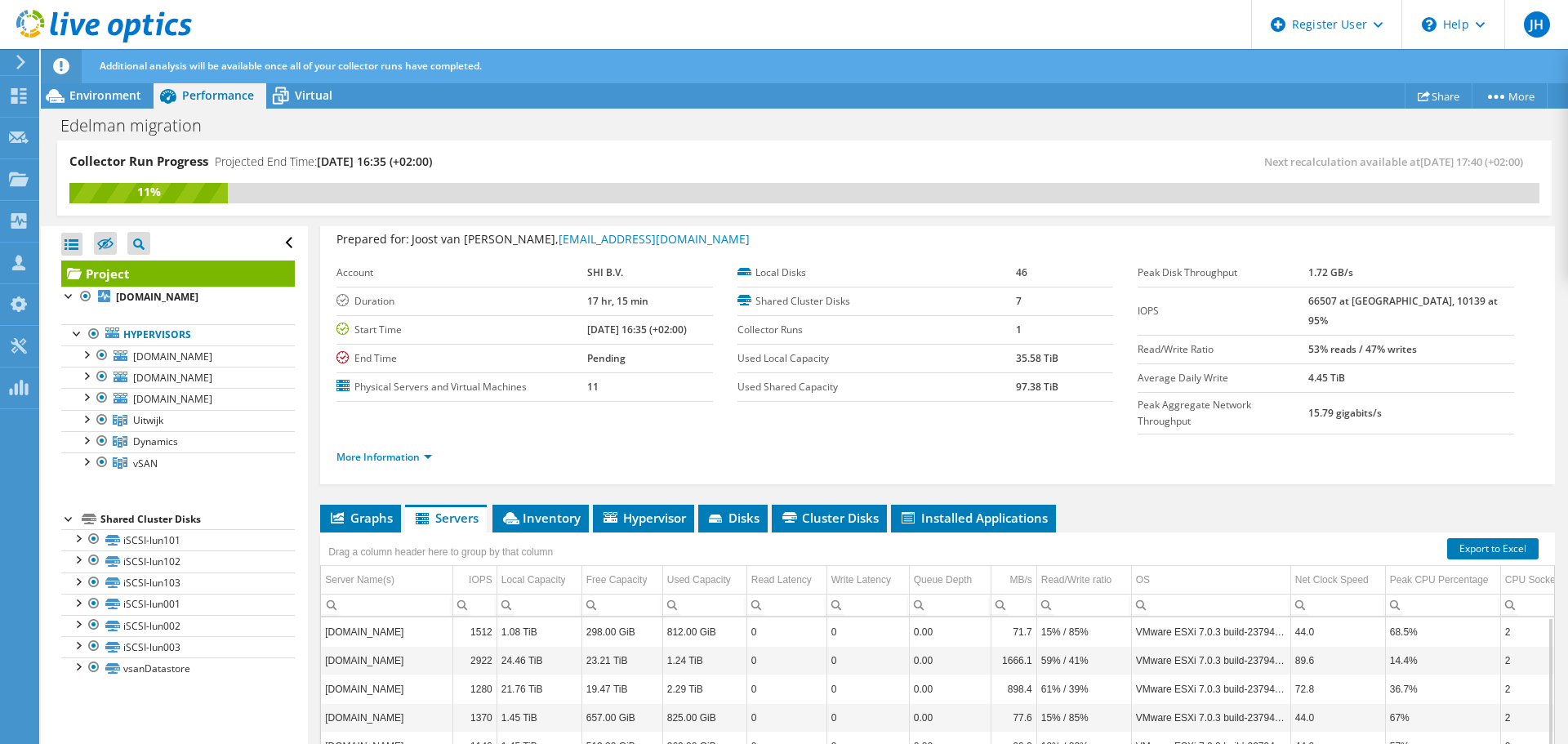
click at [548, 533] on div "Drag a column header here to group by that column" at bounding box center [440, 551] width 241 height 35
click at [553, 505] on li "Inventory" at bounding box center [540, 519] width 96 height 28
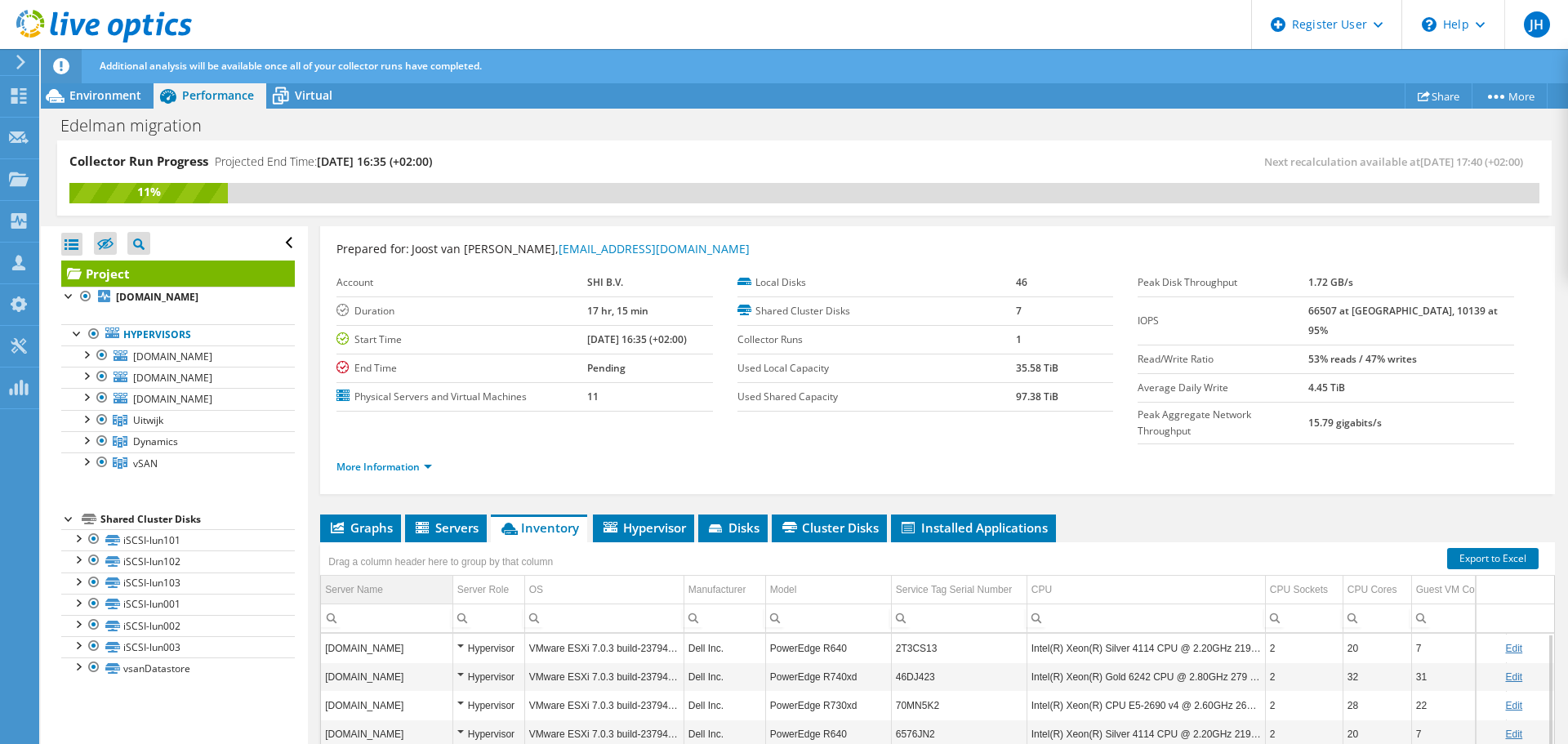
scroll to position [0, 0]
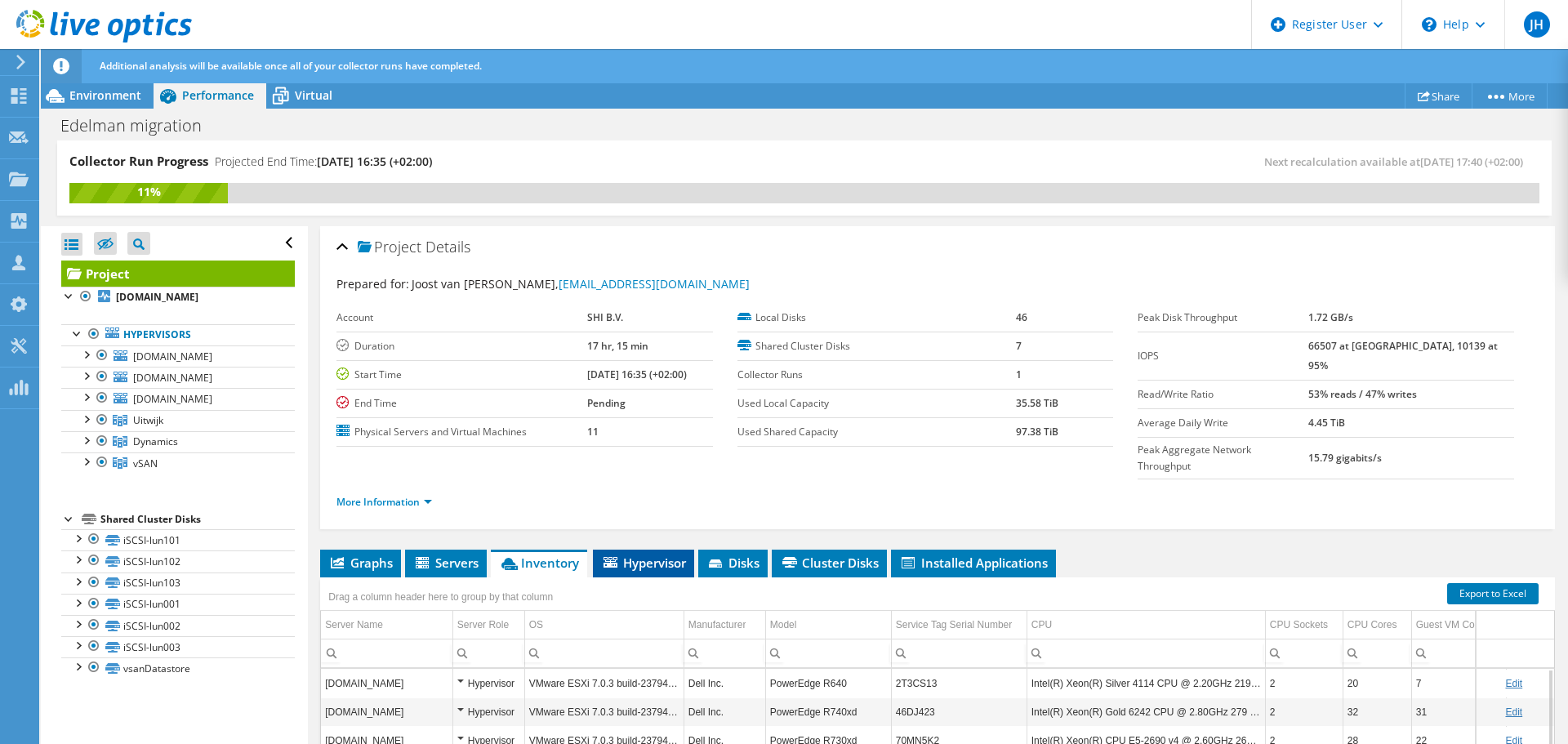
click at [656, 550] on li "Hypervisor" at bounding box center [643, 563] width 101 height 28
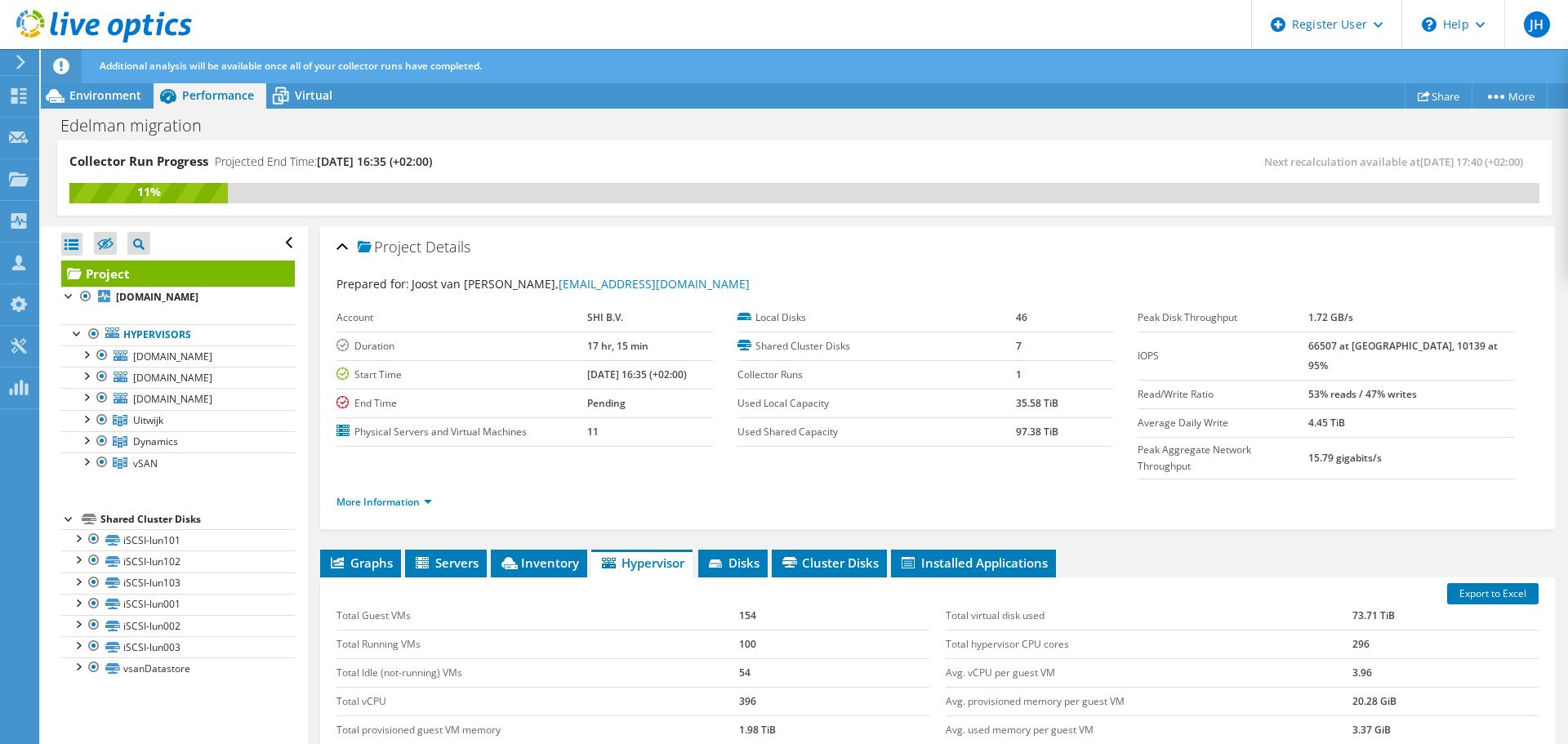
scroll to position [163, 0]
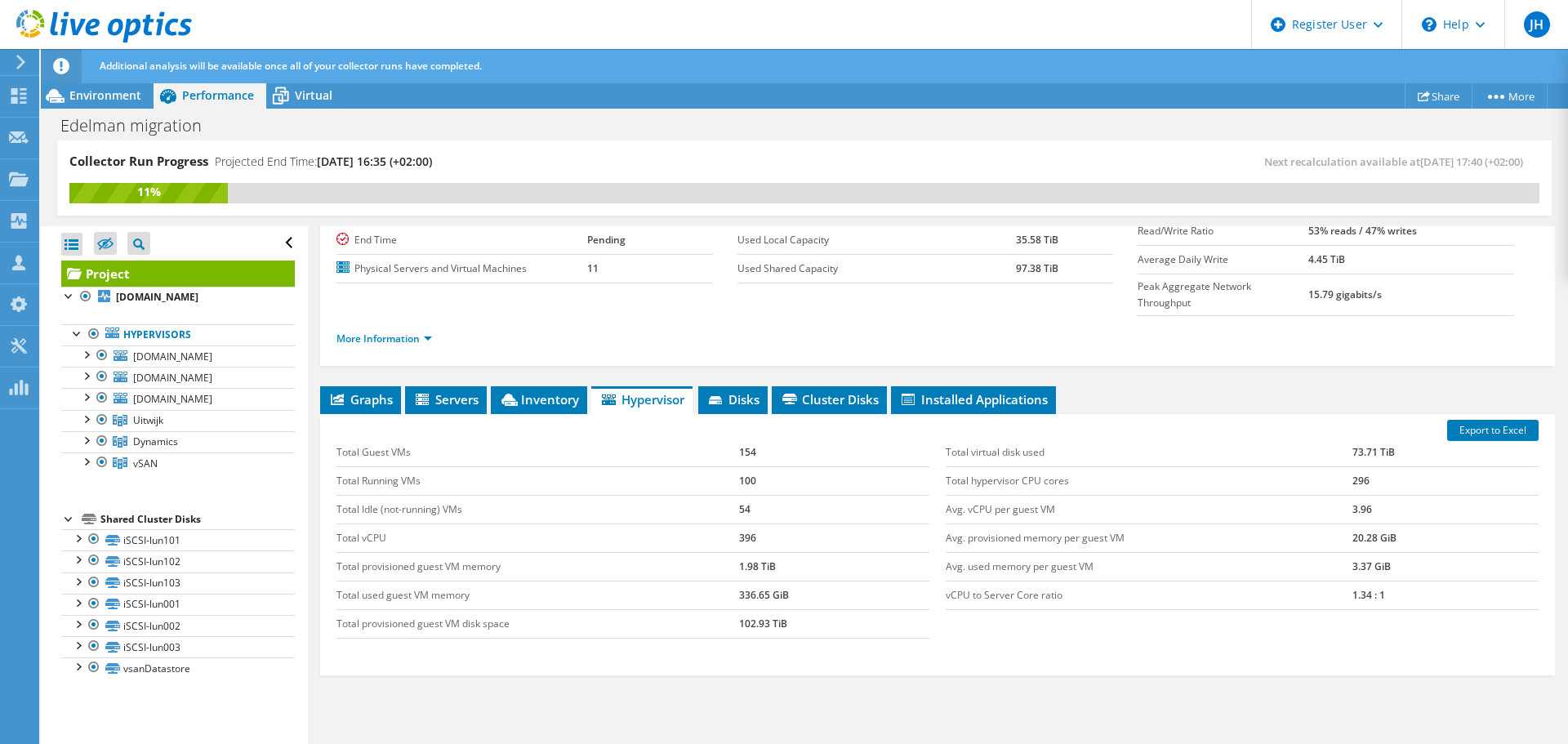
click at [393, 720] on div "Graphs Servers Inventory Hypervisor Disks Cluster Disks Installed Applications …" at bounding box center [937, 590] width 1234 height 409
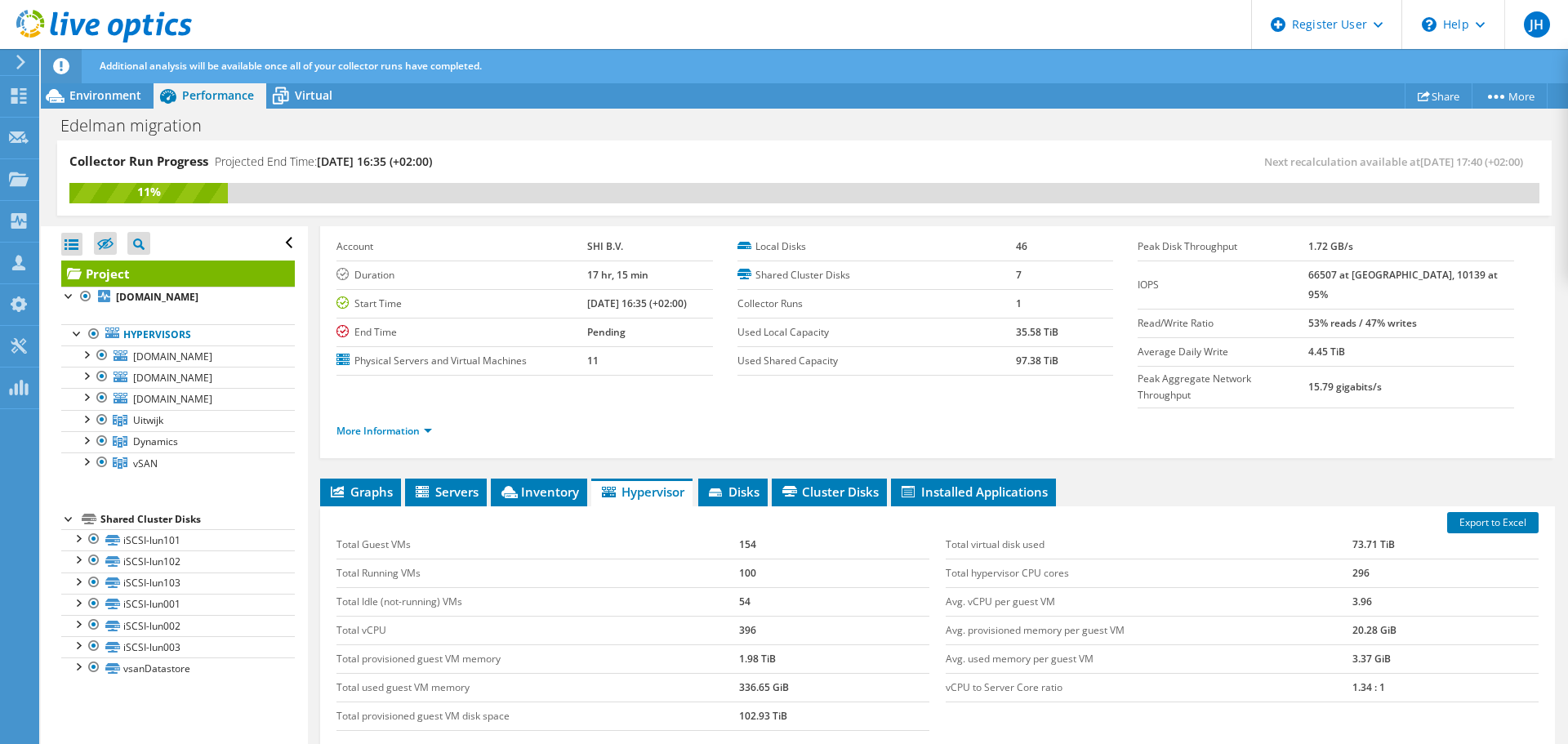
scroll to position [0, 0]
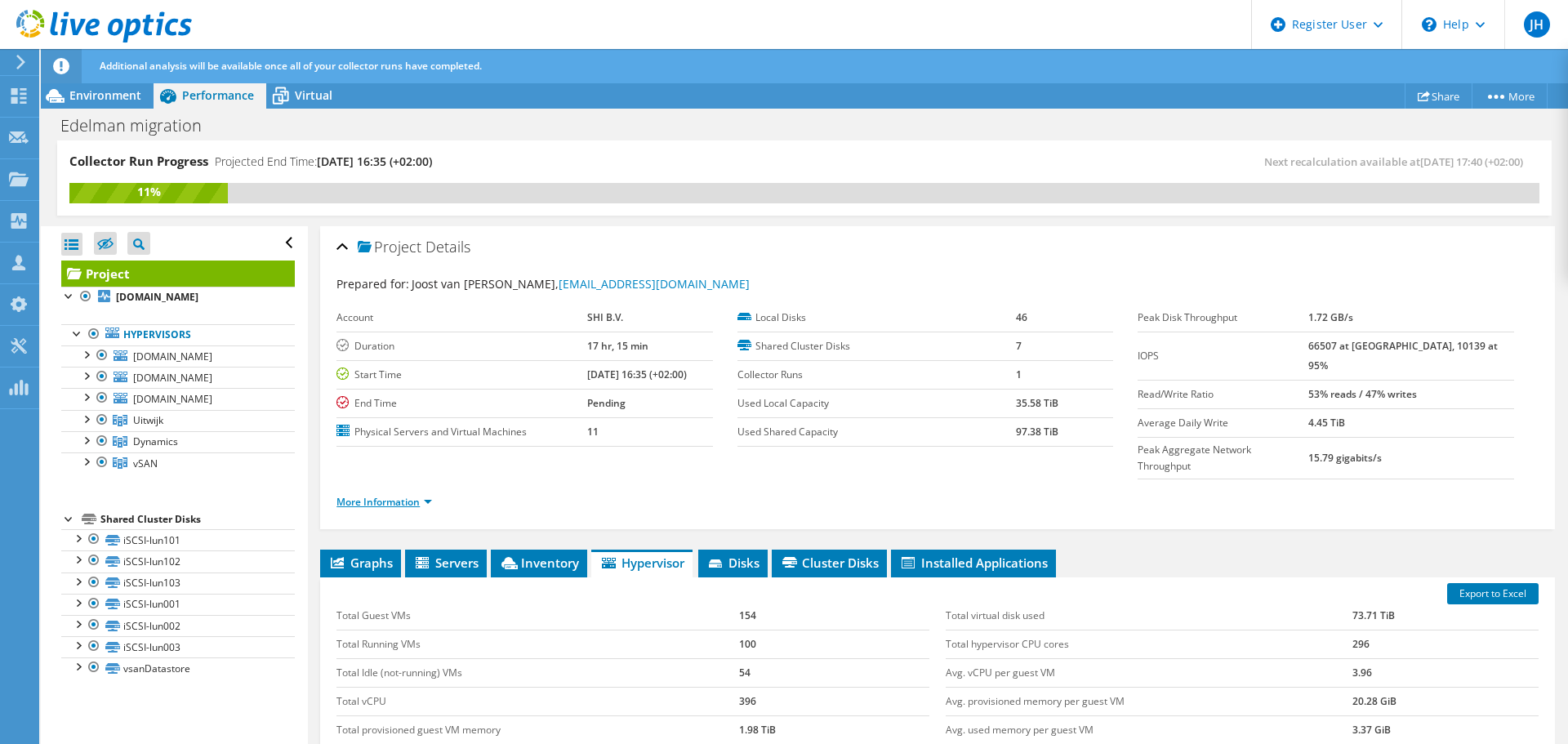
click at [423, 495] on link "More Information" at bounding box center [383, 502] width 95 height 14
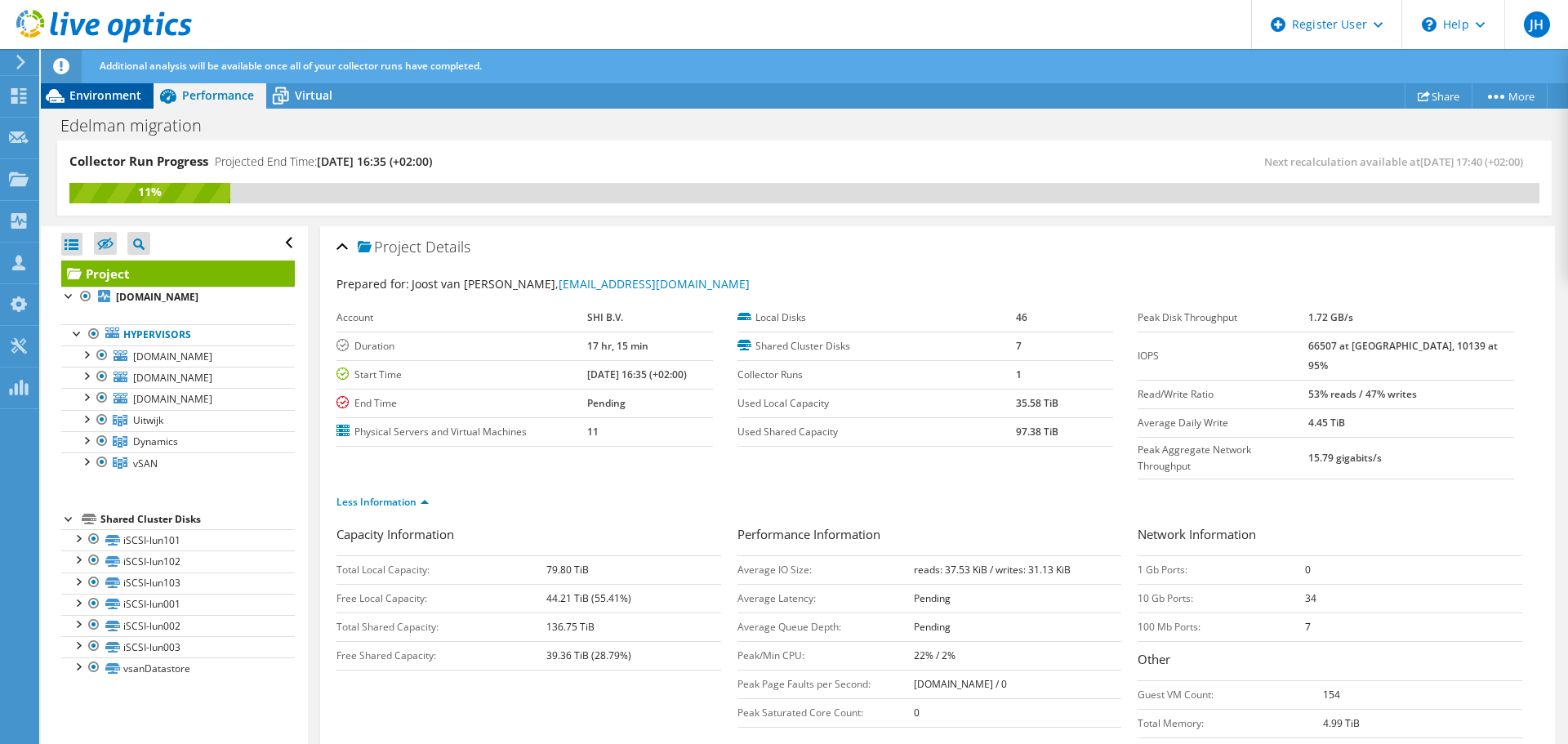
click at [120, 95] on span "Environment" at bounding box center [105, 95] width 72 height 15
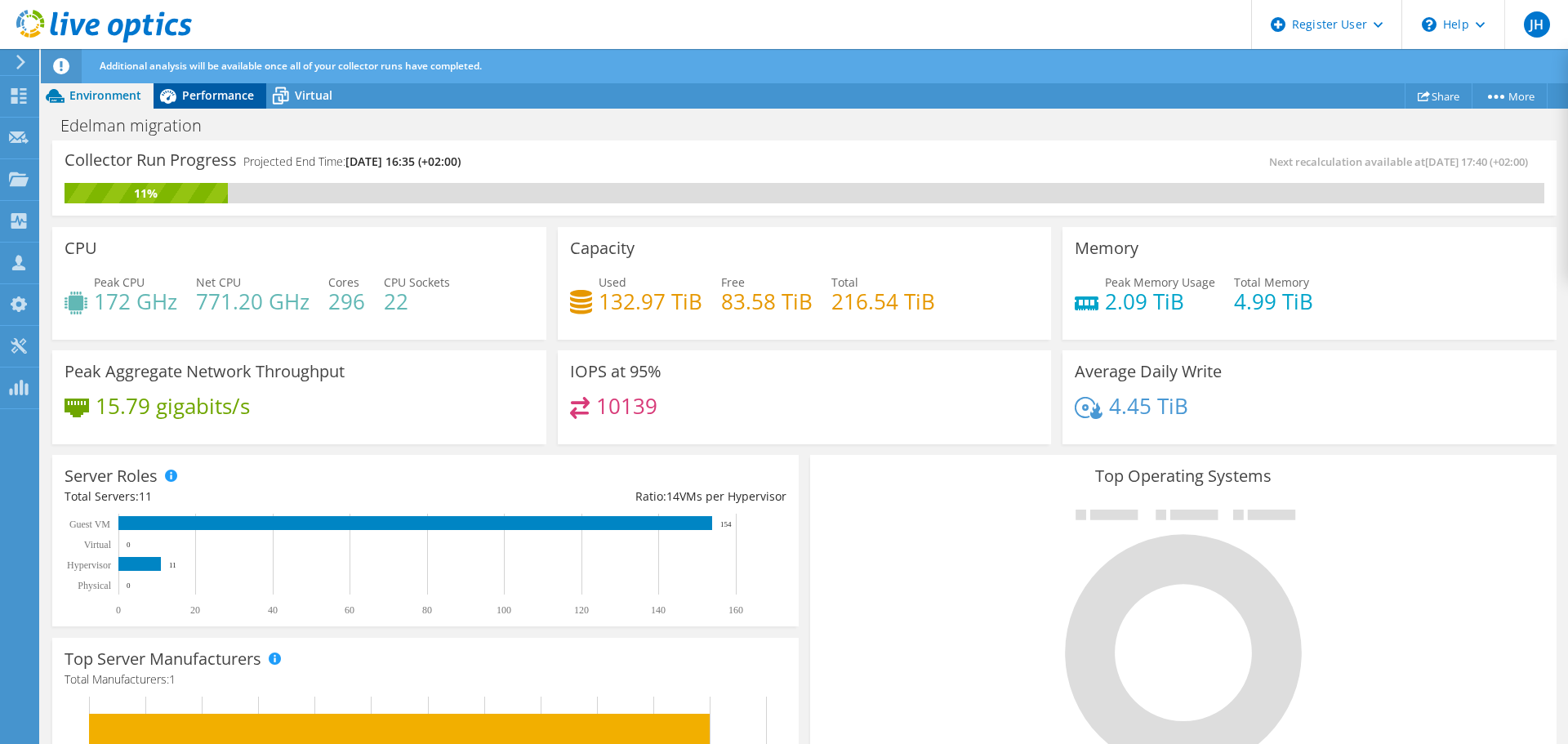
click at [219, 104] on div "Performance" at bounding box center [209, 95] width 112 height 26
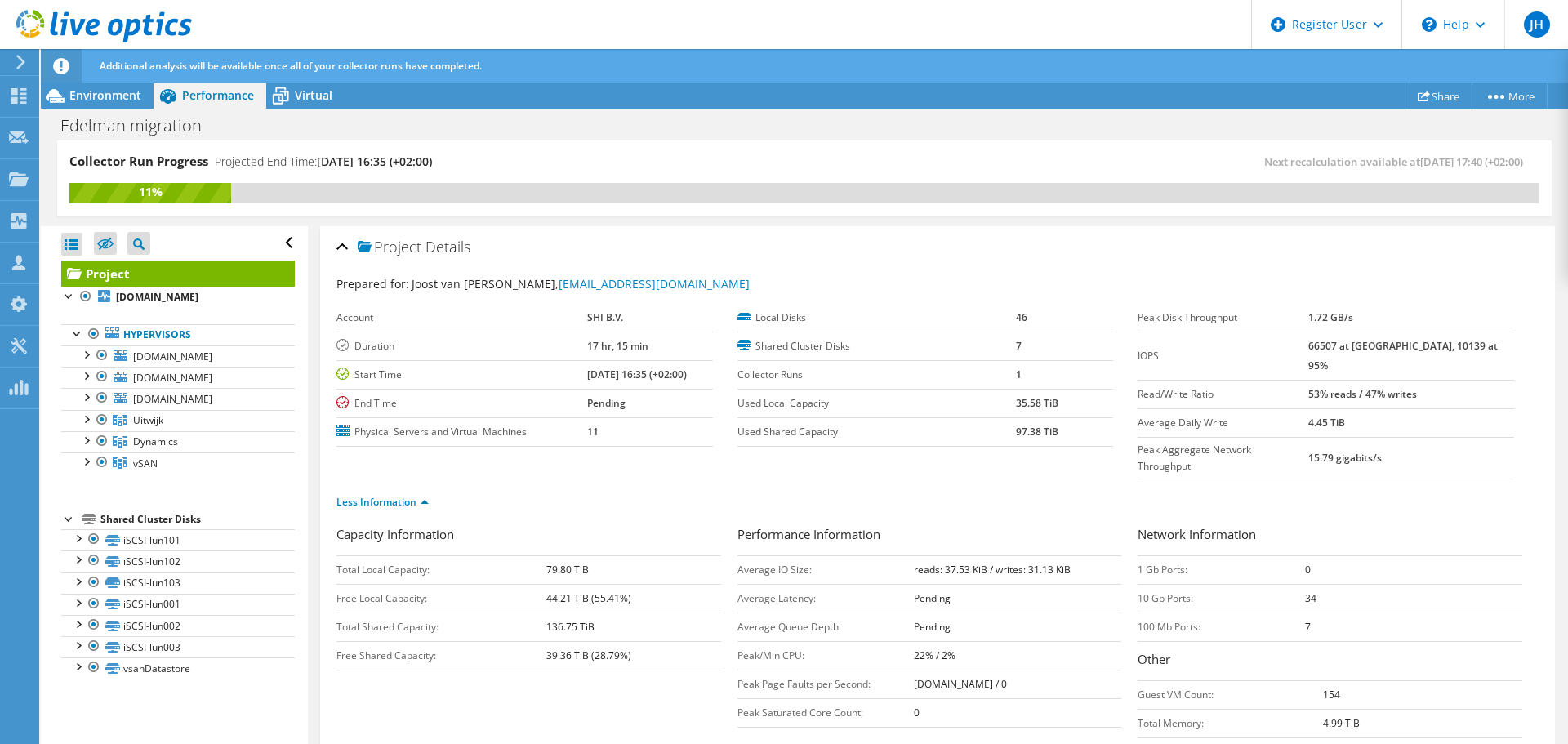
scroll to position [82, 0]
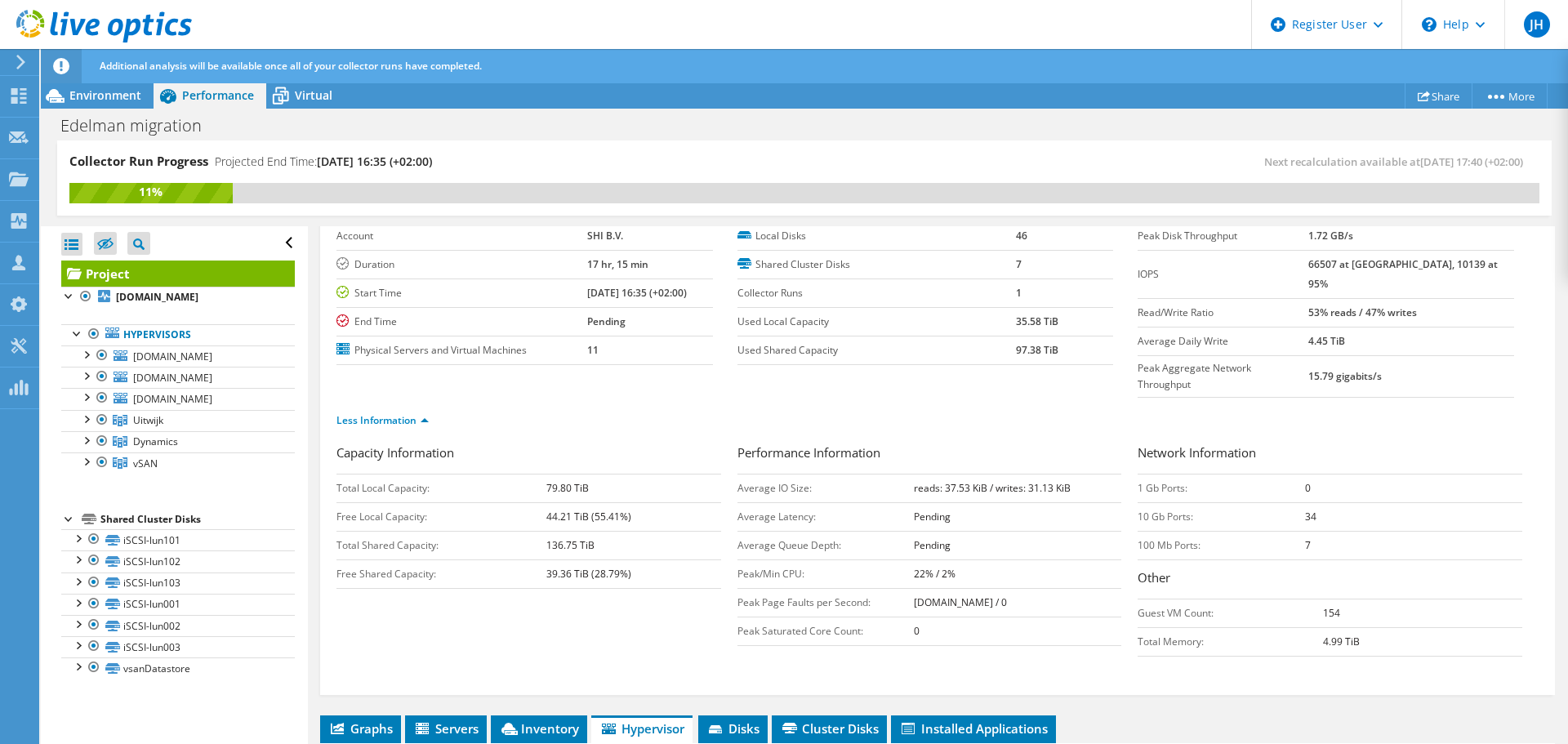
click at [651, 589] on div "Capacity Information Total Local Capacity: 79.80 TiB Free Local Capacity: 44.21…" at bounding box center [937, 554] width 1202 height 221
